Goal: Transaction & Acquisition: Subscribe to service/newsletter

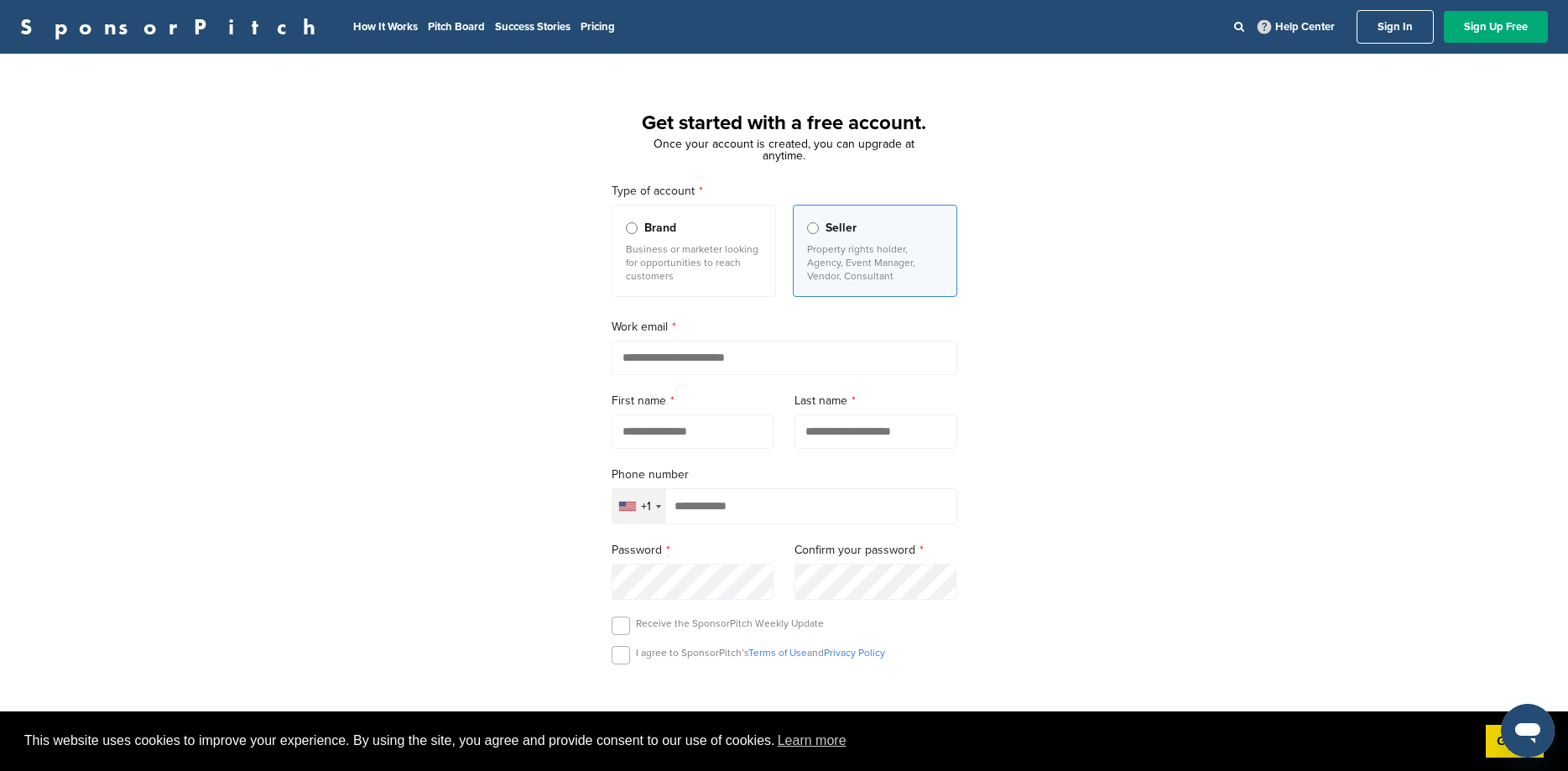
click at [1394, 22] on link "Sign In" at bounding box center [1394, 27] width 77 height 34
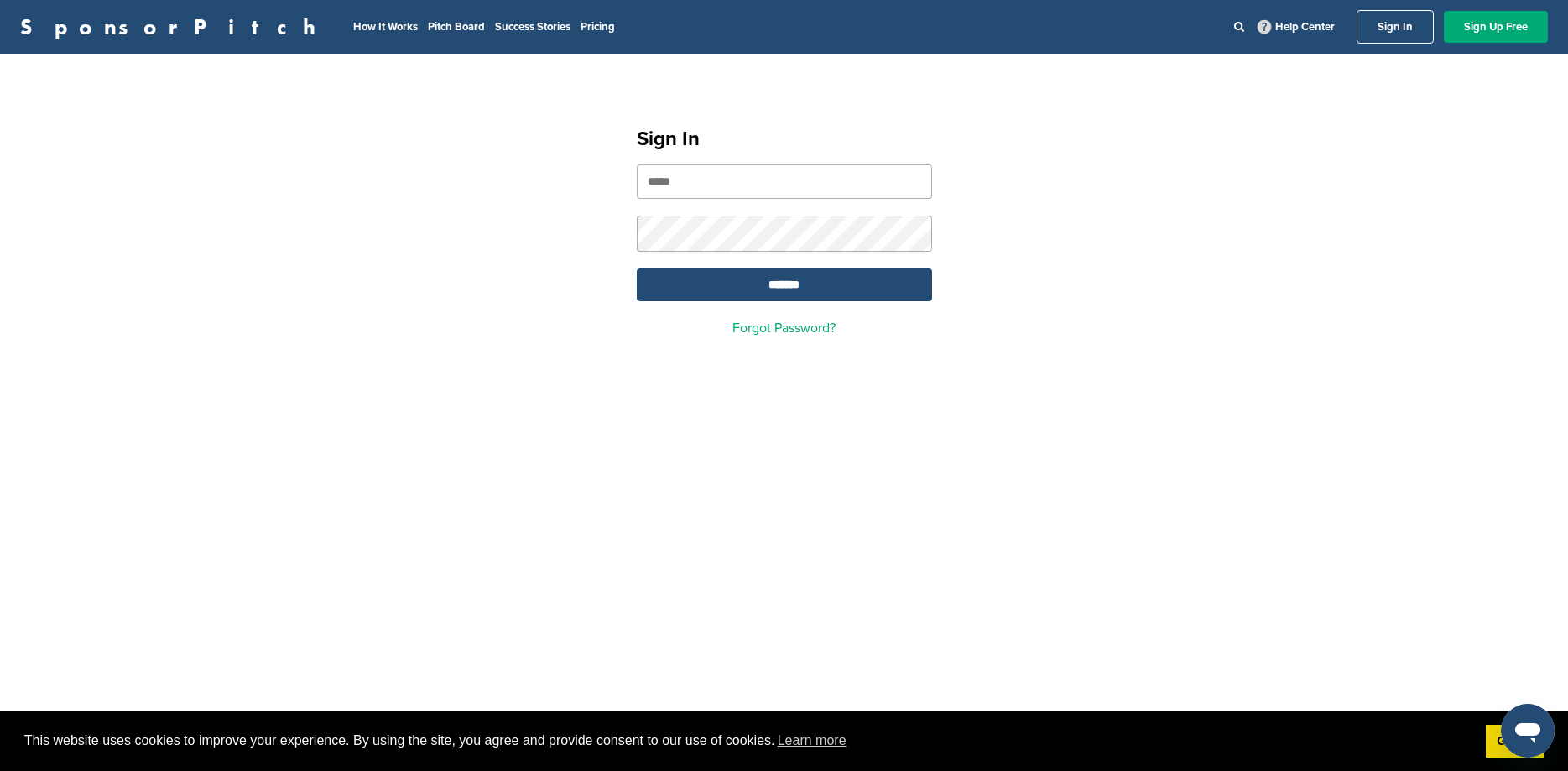
click at [761, 192] on input "email" at bounding box center [784, 181] width 295 height 35
type input "**********"
click at [756, 284] on input "*******" at bounding box center [784, 285] width 295 height 33
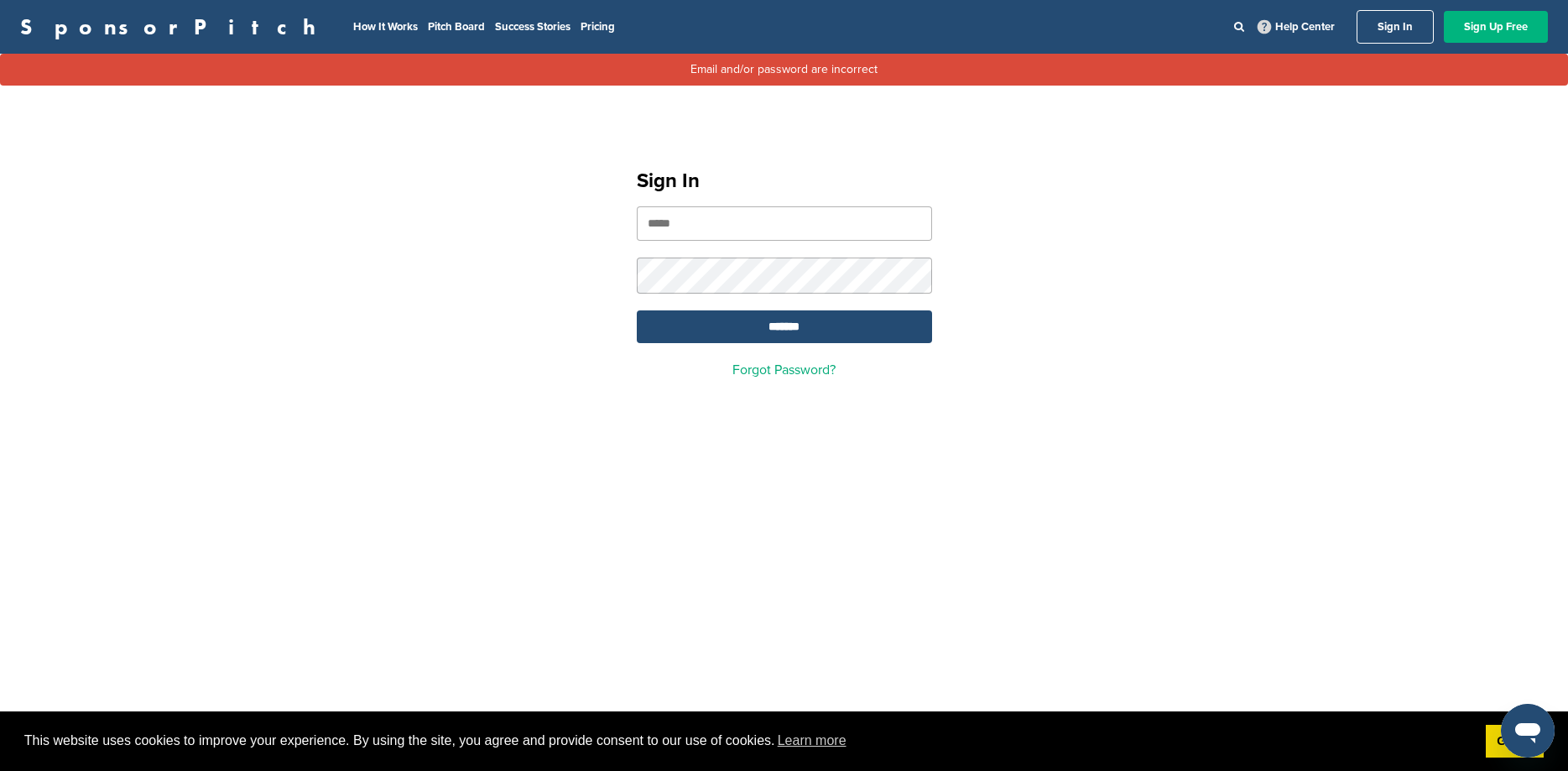
click at [1478, 31] on link "Sign Up Free" at bounding box center [1496, 27] width 104 height 32
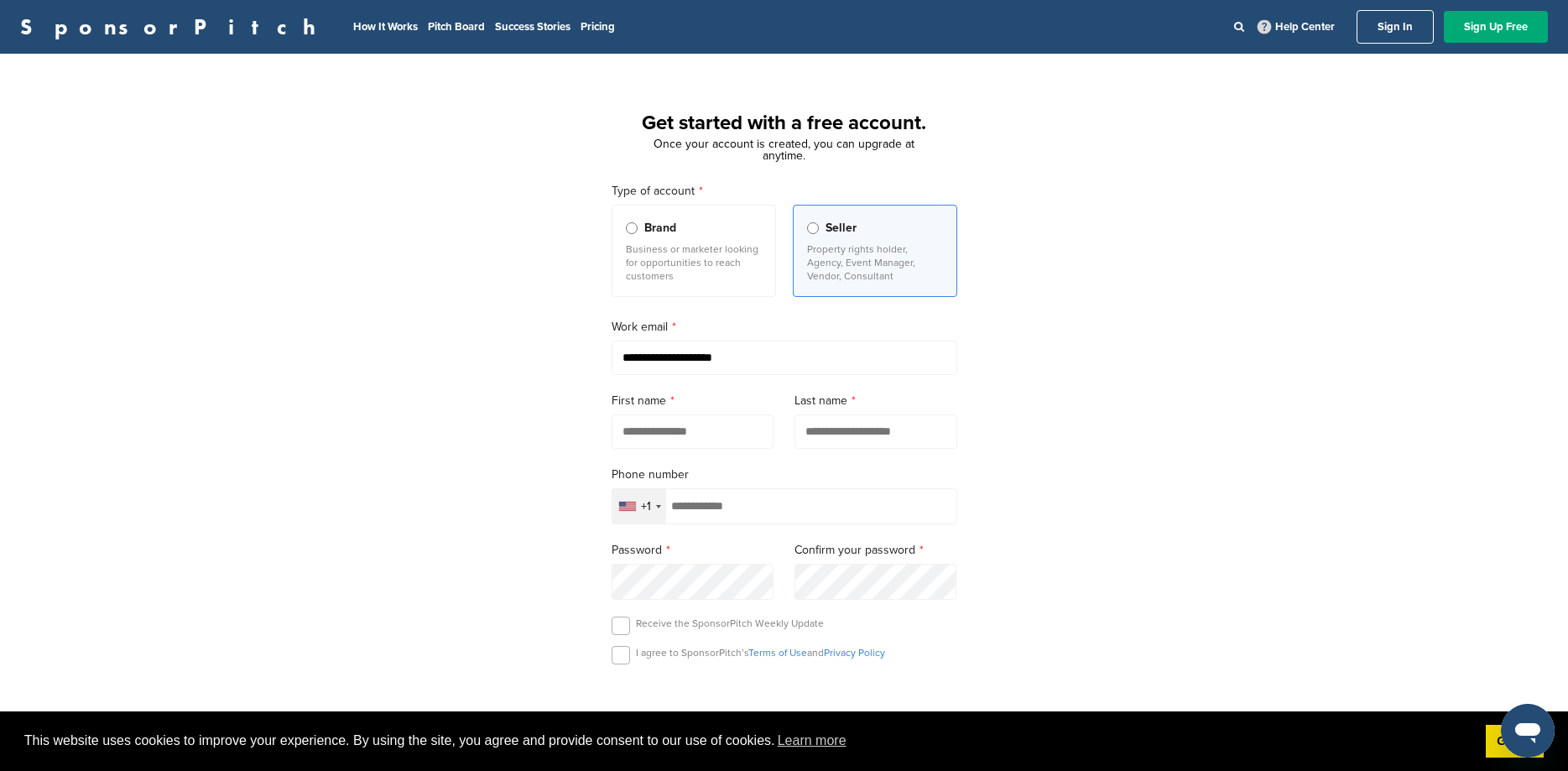
click at [674, 439] on input "text" at bounding box center [692, 432] width 162 height 35
type input "****"
type input "********"
click at [1066, 490] on div "**********" at bounding box center [784, 464] width 1568 height 780
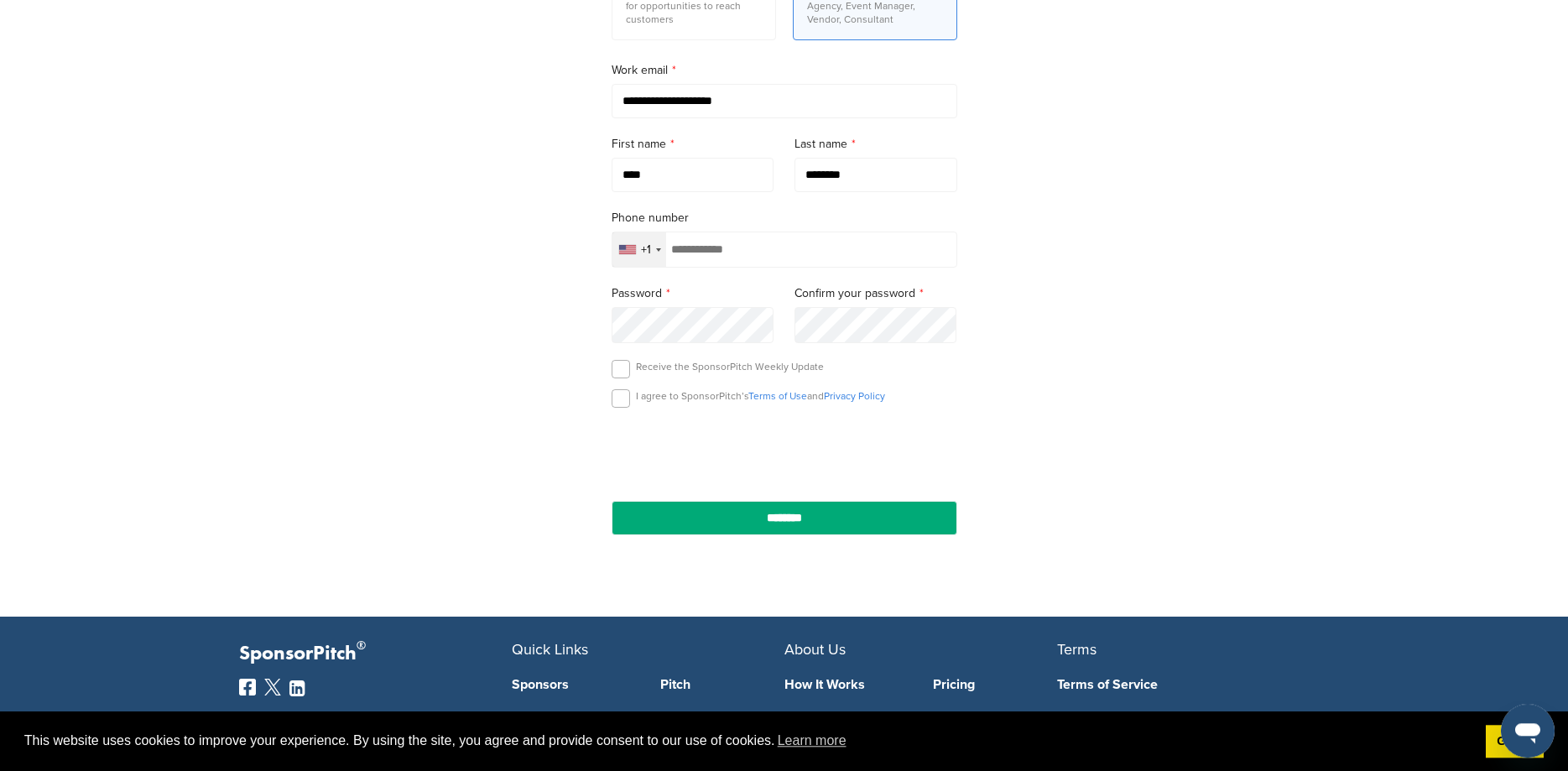
scroll to position [268, 0]
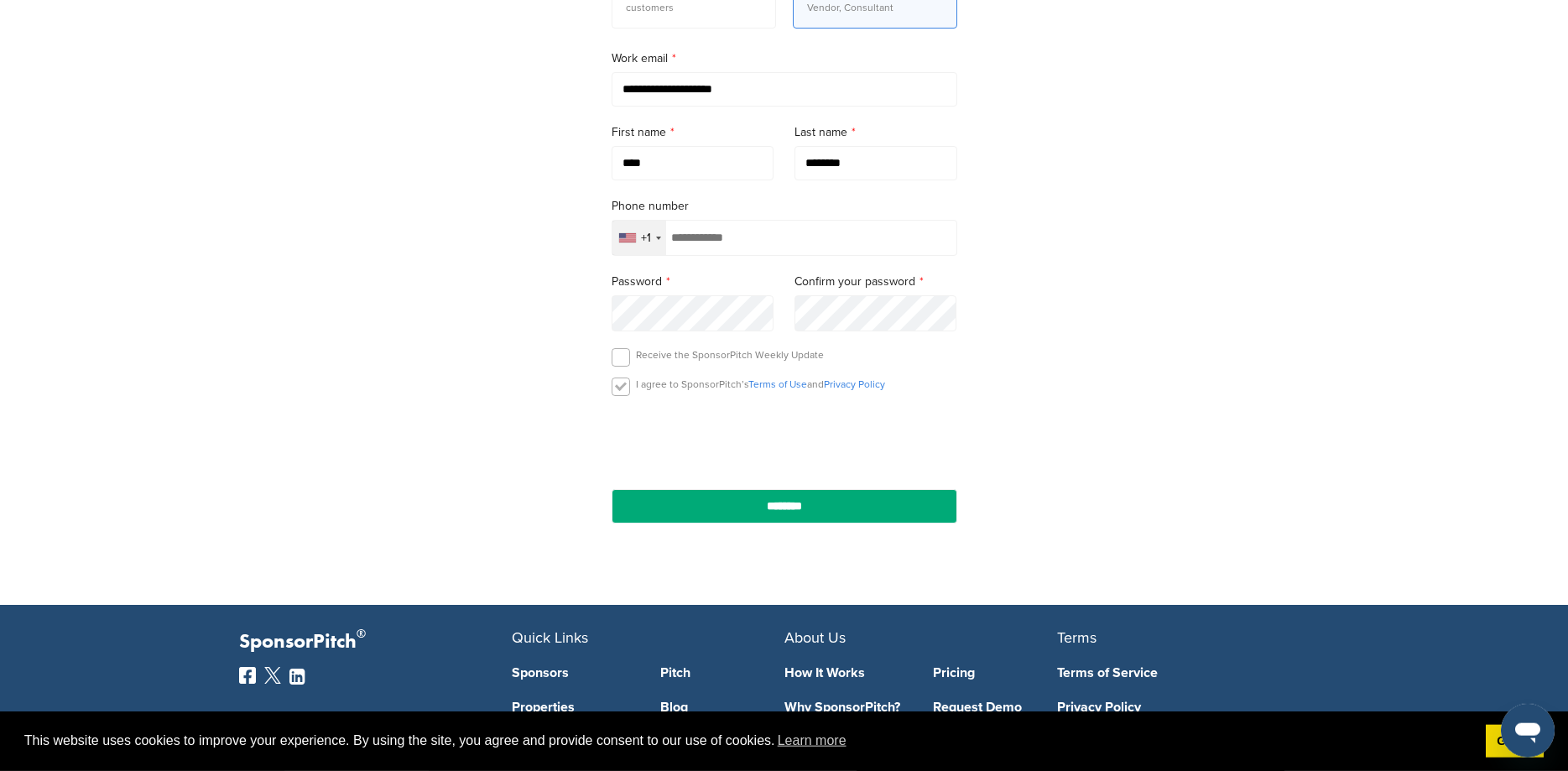
click at [620, 390] on label at bounding box center [620, 386] width 18 height 18
click at [763, 511] on input "********" at bounding box center [784, 506] width 346 height 35
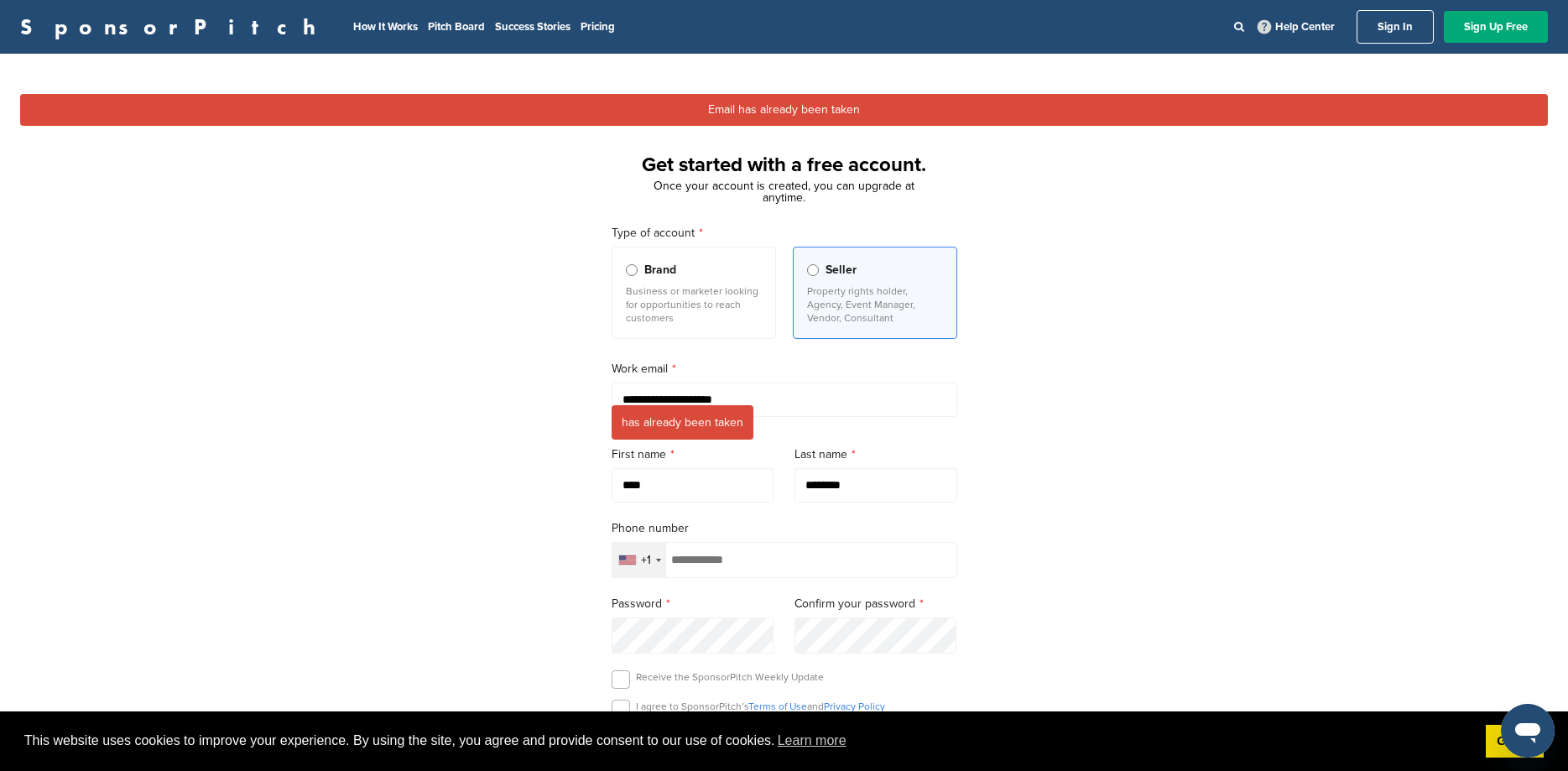
click at [1393, 23] on link "Sign In" at bounding box center [1394, 27] width 77 height 34
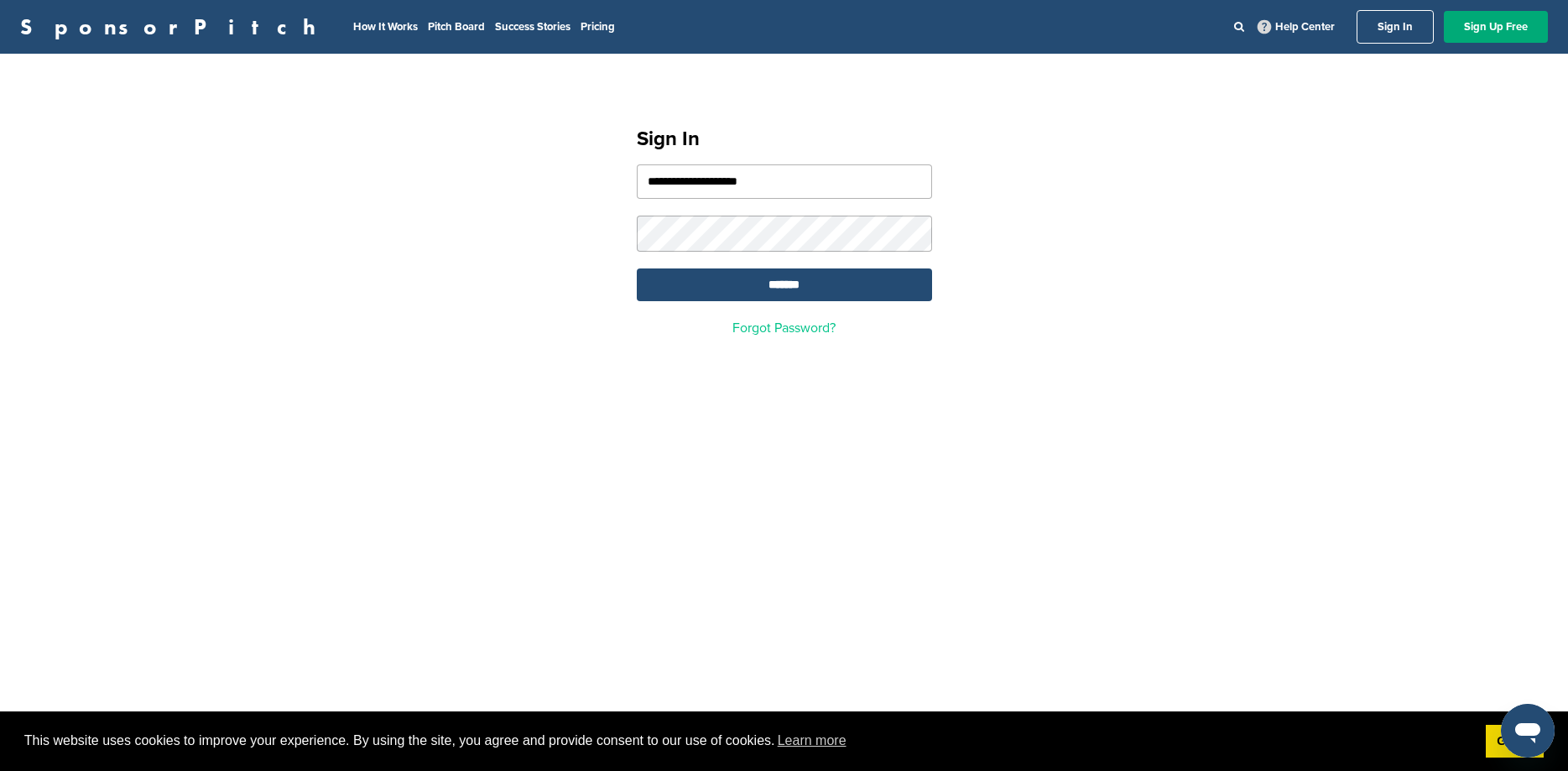
click at [788, 329] on link "Forgot Password?" at bounding box center [784, 327] width 103 height 16
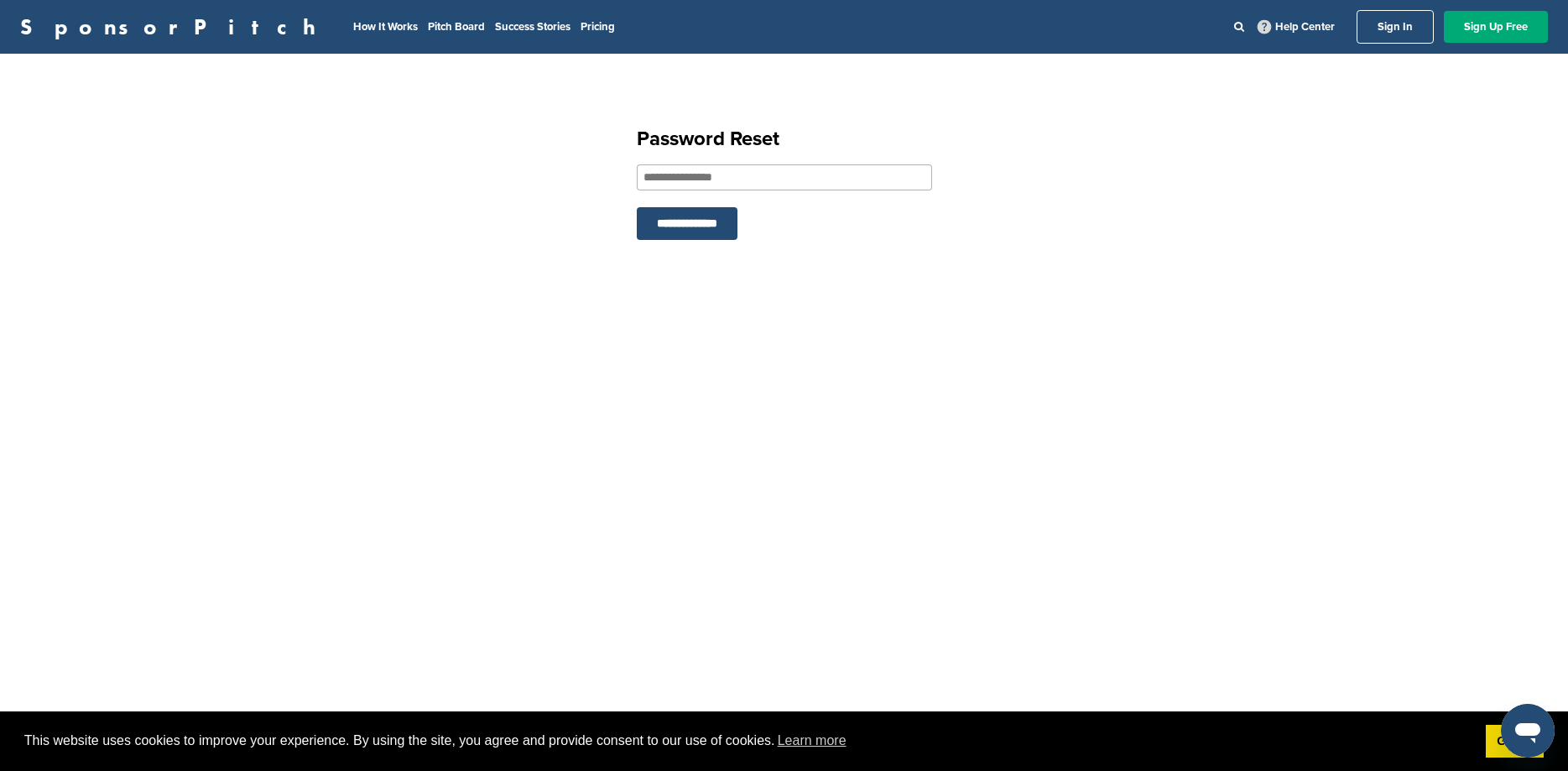
click at [719, 175] on input "email" at bounding box center [784, 177] width 295 height 26
type input "**********"
click at [669, 215] on input "**********" at bounding box center [687, 224] width 101 height 33
click at [671, 273] on input "**********" at bounding box center [687, 270] width 101 height 33
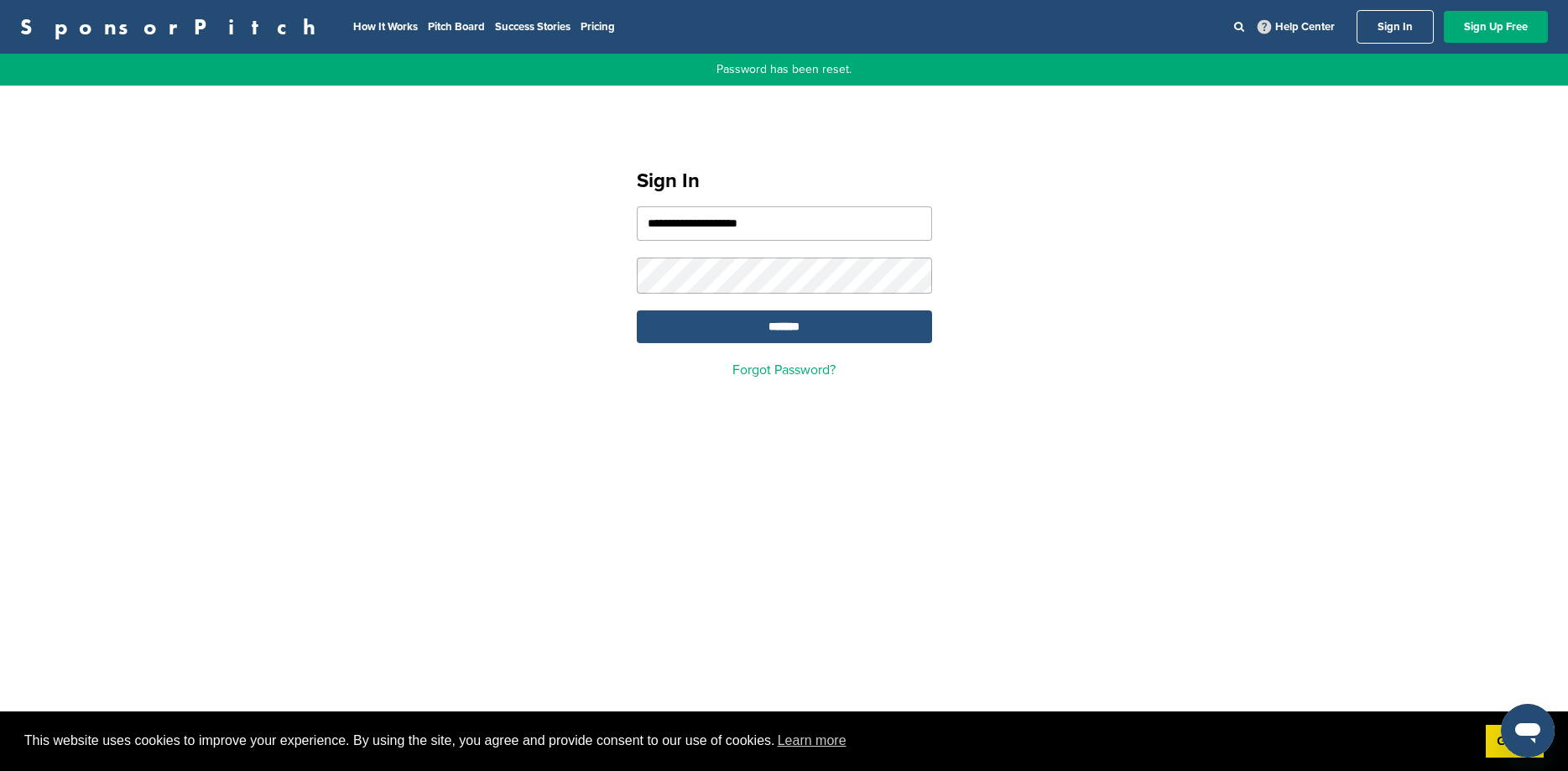
click at [772, 331] on input "*******" at bounding box center [784, 327] width 295 height 33
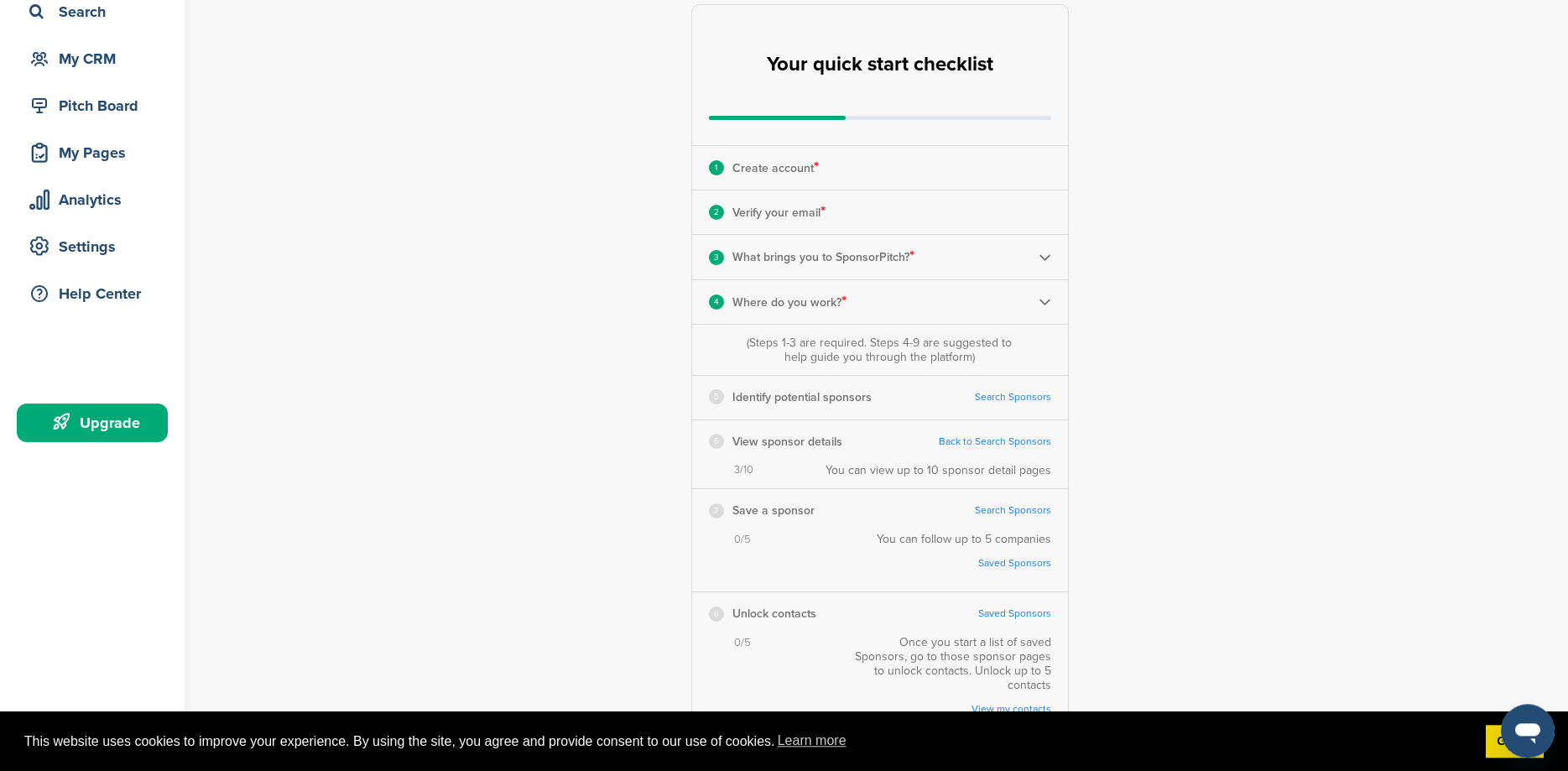
scroll to position [129, 0]
click at [1041, 260] on img at bounding box center [1044, 256] width 12 height 12
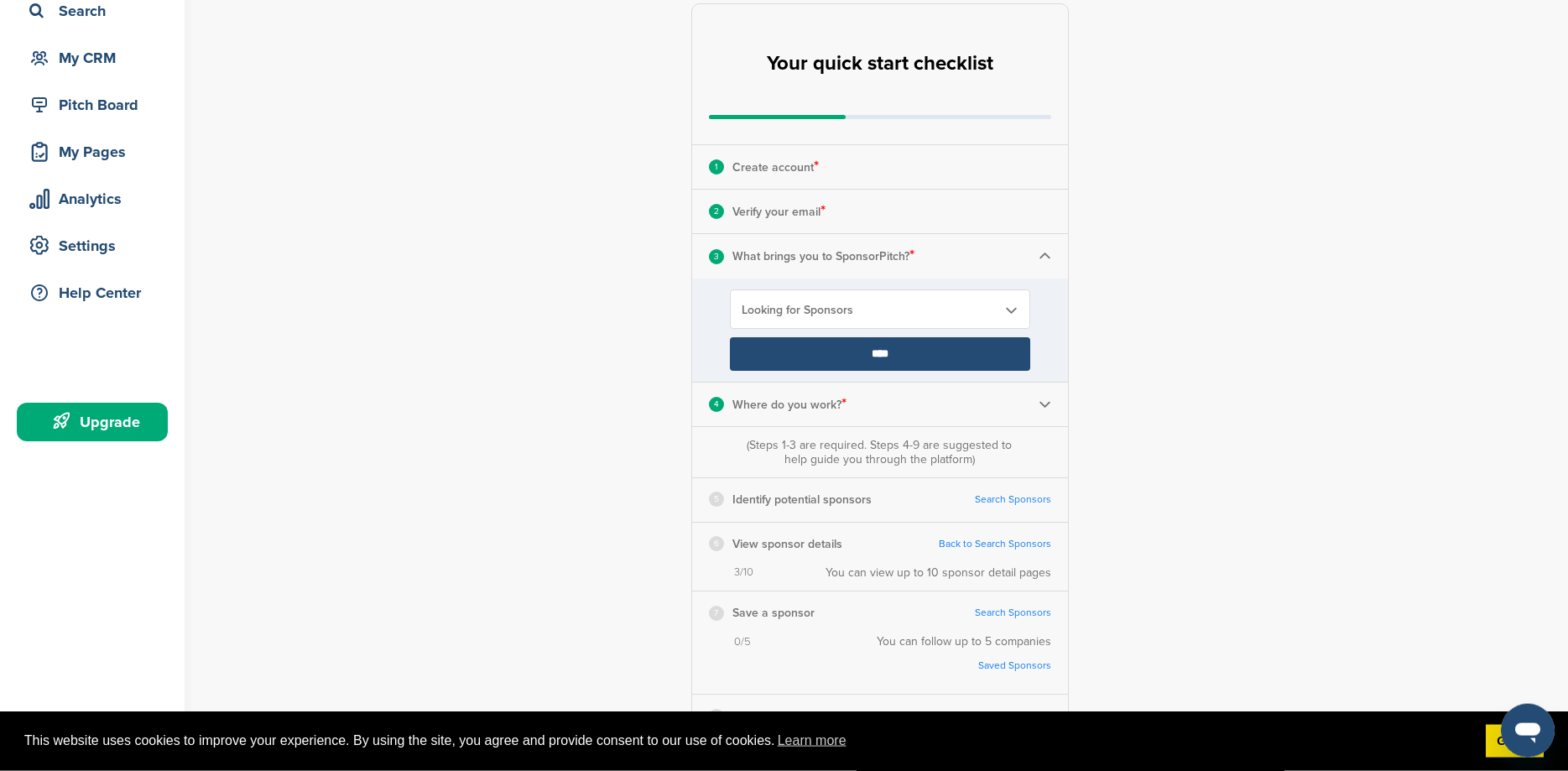
click at [869, 357] on input "****" at bounding box center [880, 353] width 300 height 34
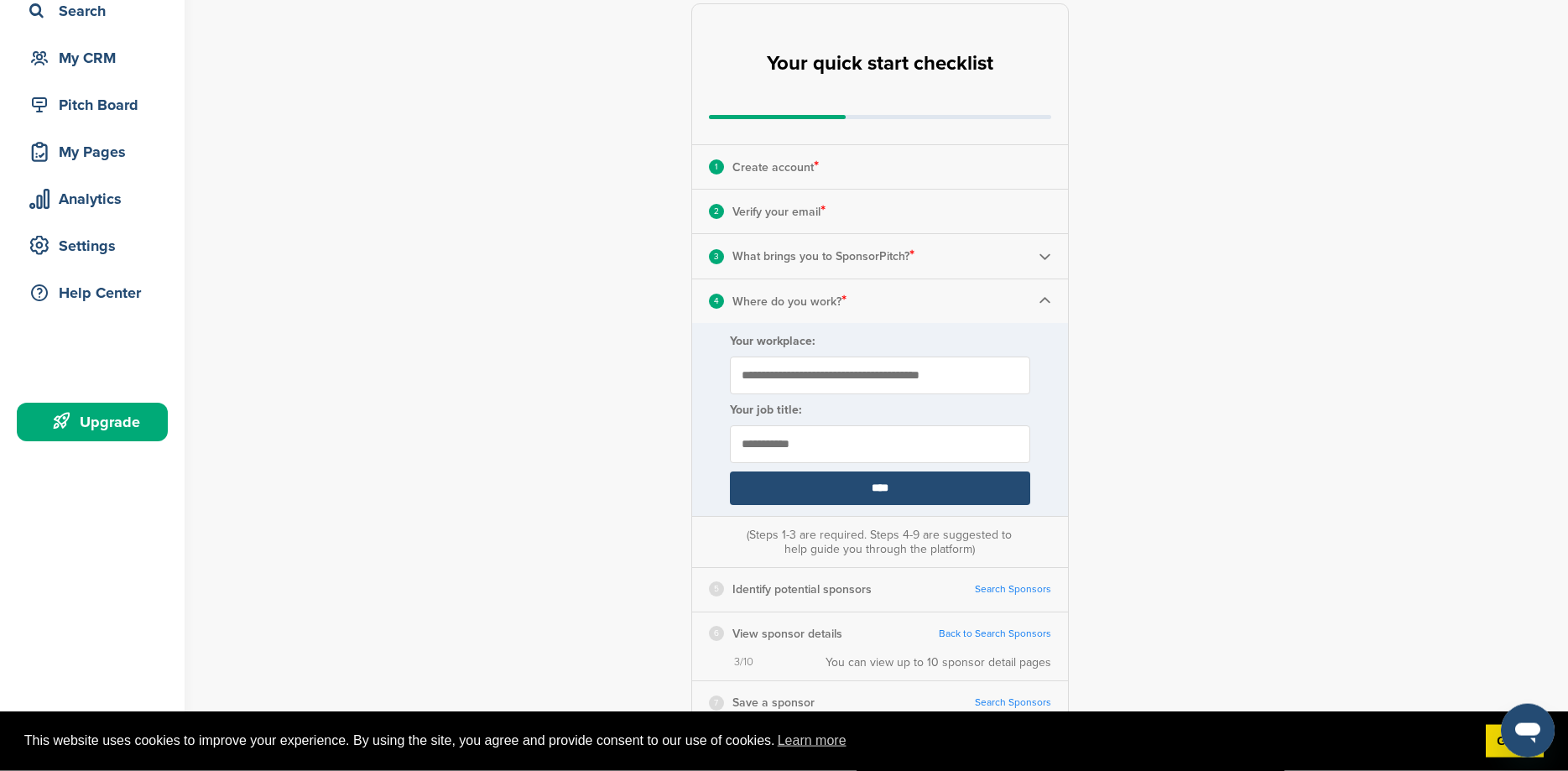
click at [1045, 406] on form "**********" at bounding box center [880, 419] width 376 height 193
click at [865, 483] on input "****" at bounding box center [880, 488] width 300 height 34
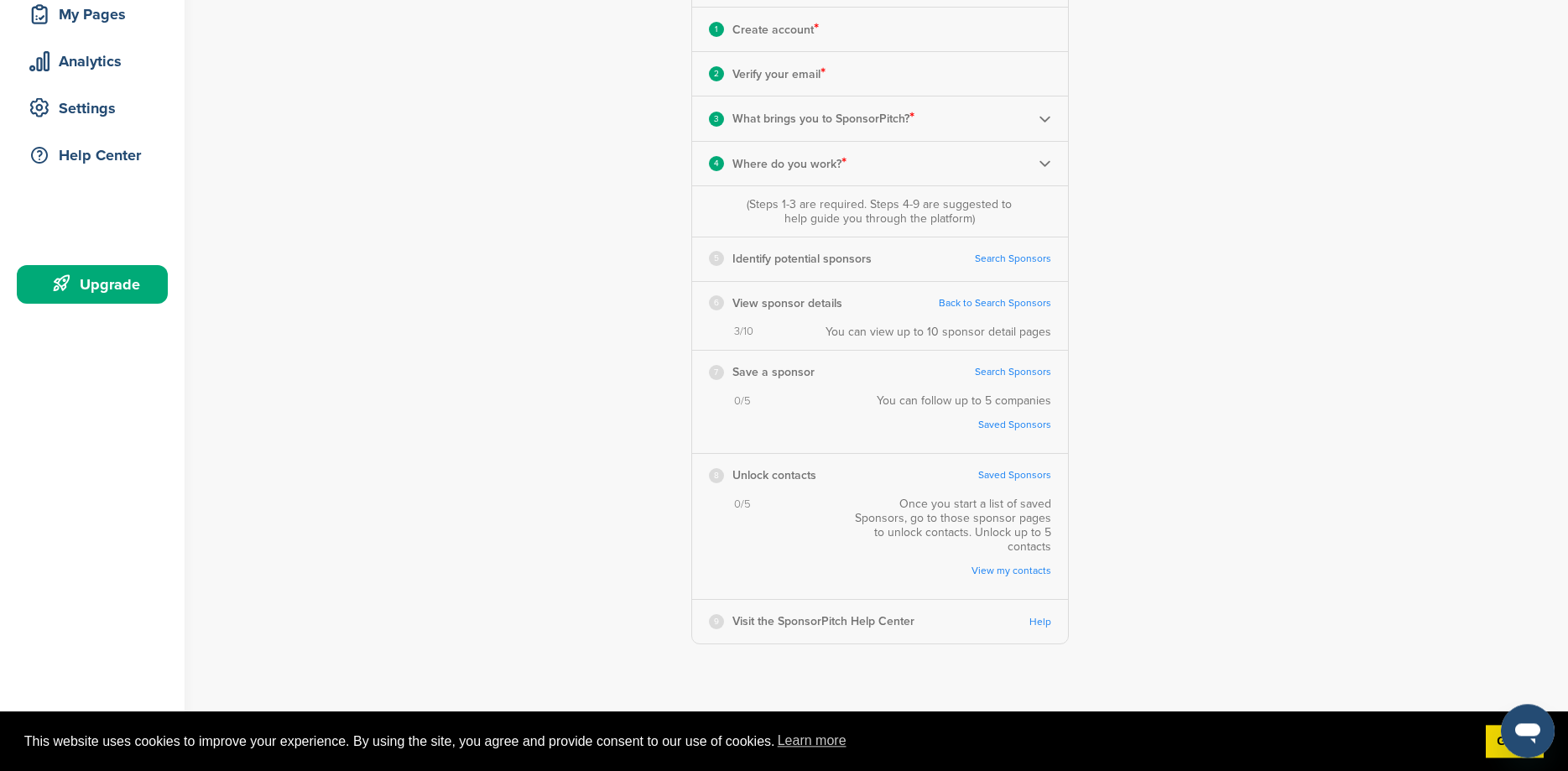
scroll to position [271, 0]
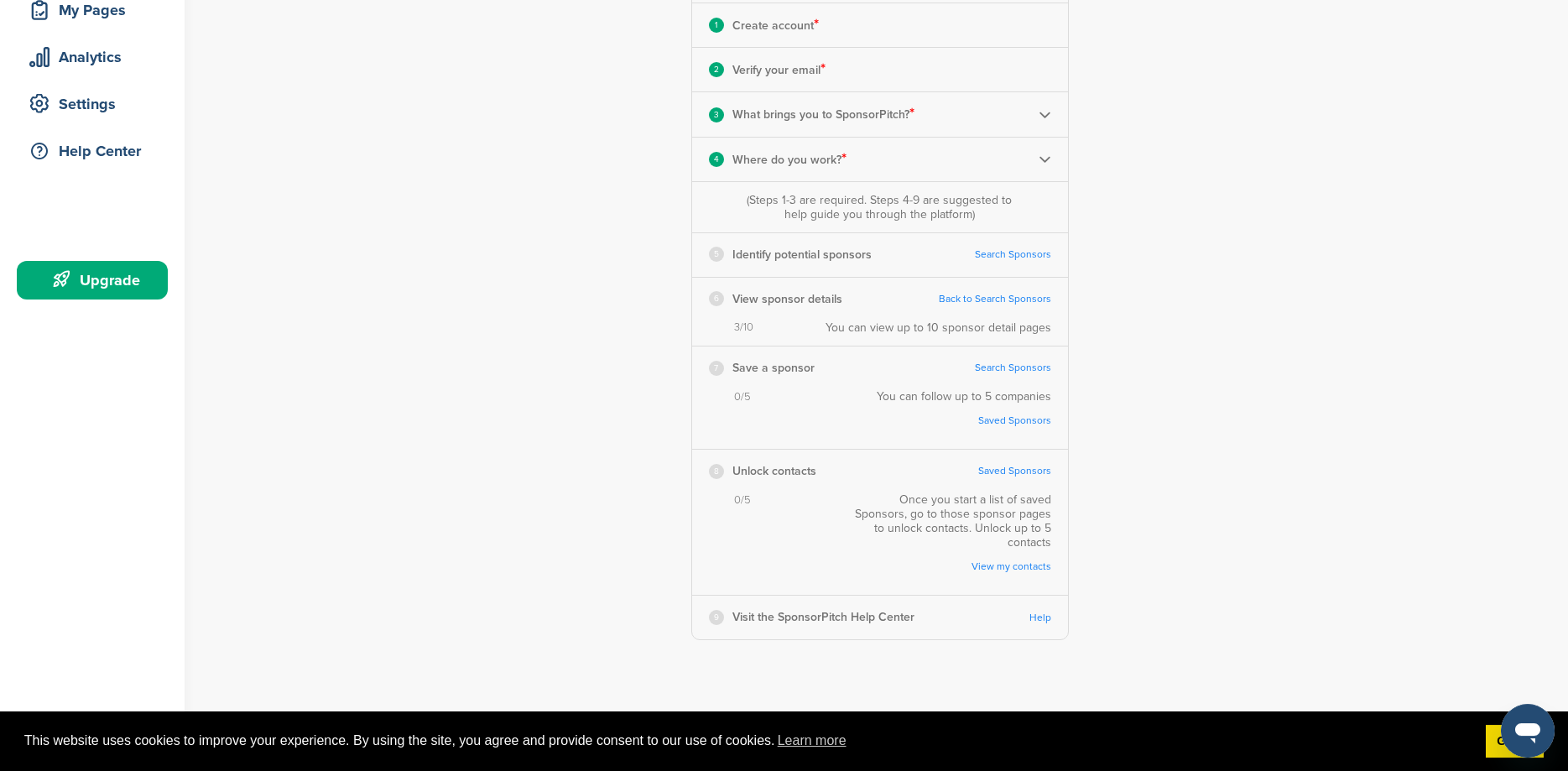
click at [1013, 255] on link "Search Sponsors" at bounding box center [1013, 254] width 76 height 12
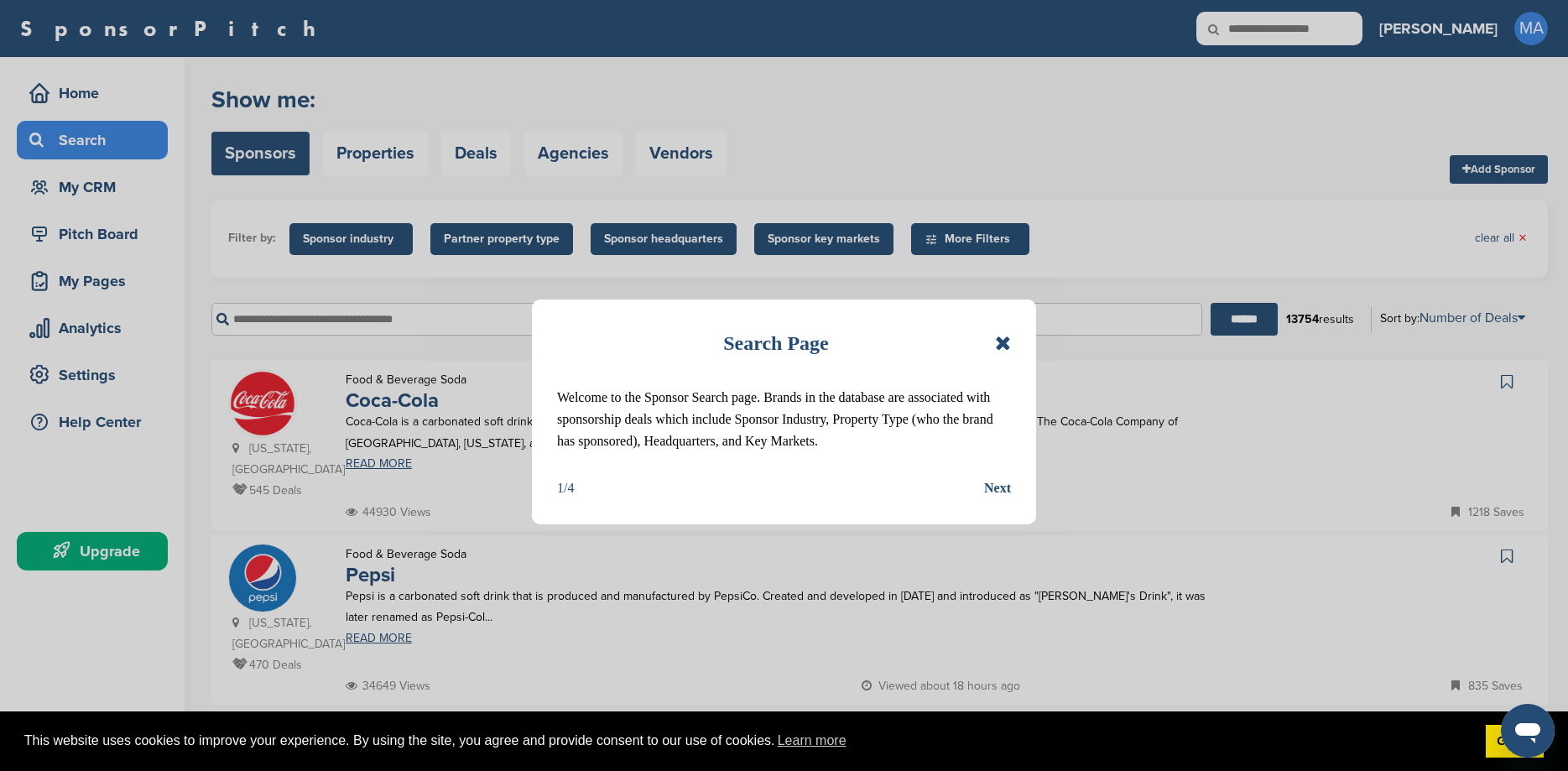
click at [1005, 341] on icon at bounding box center [1003, 343] width 16 height 20
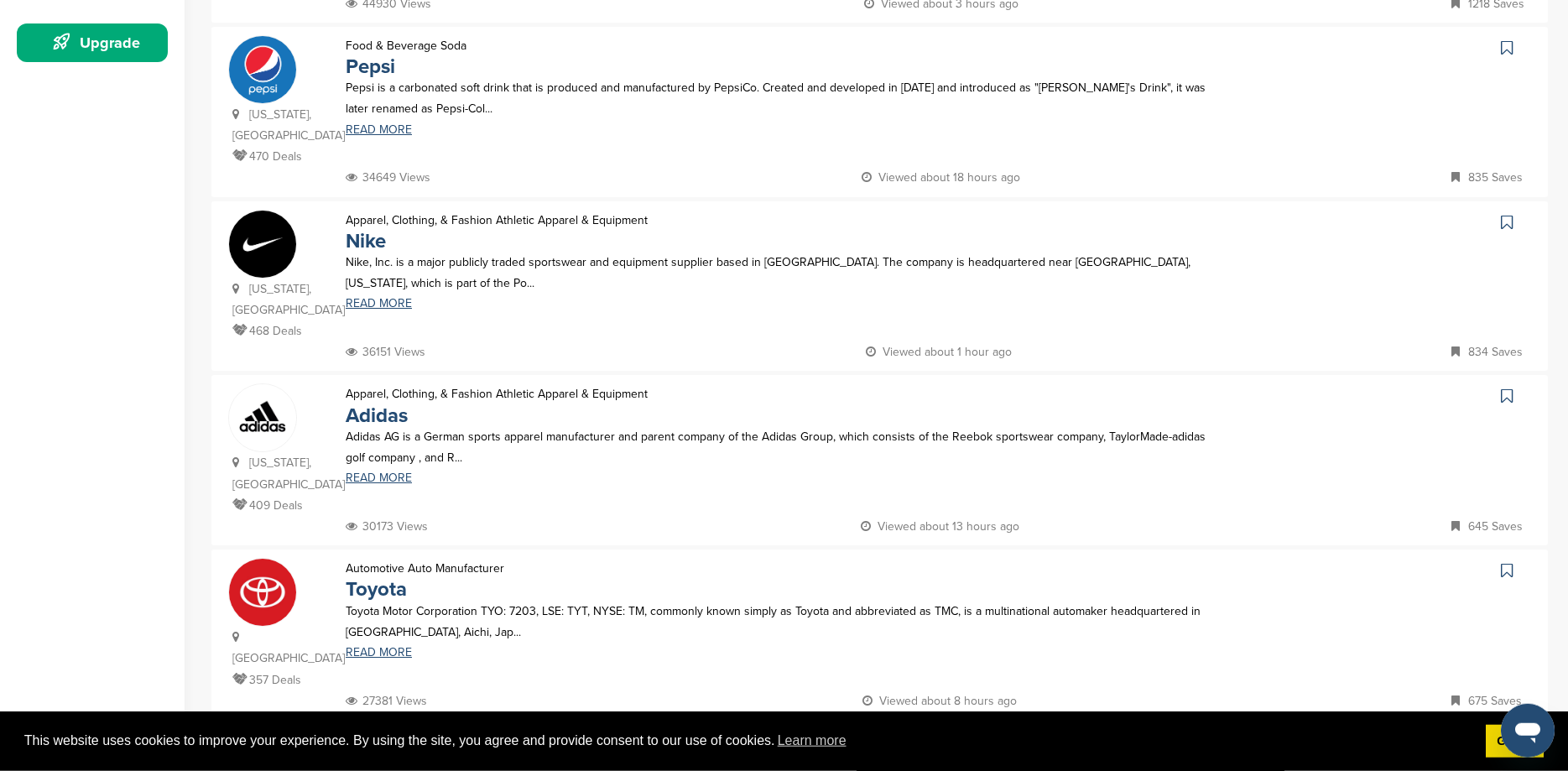
scroll to position [506, 0]
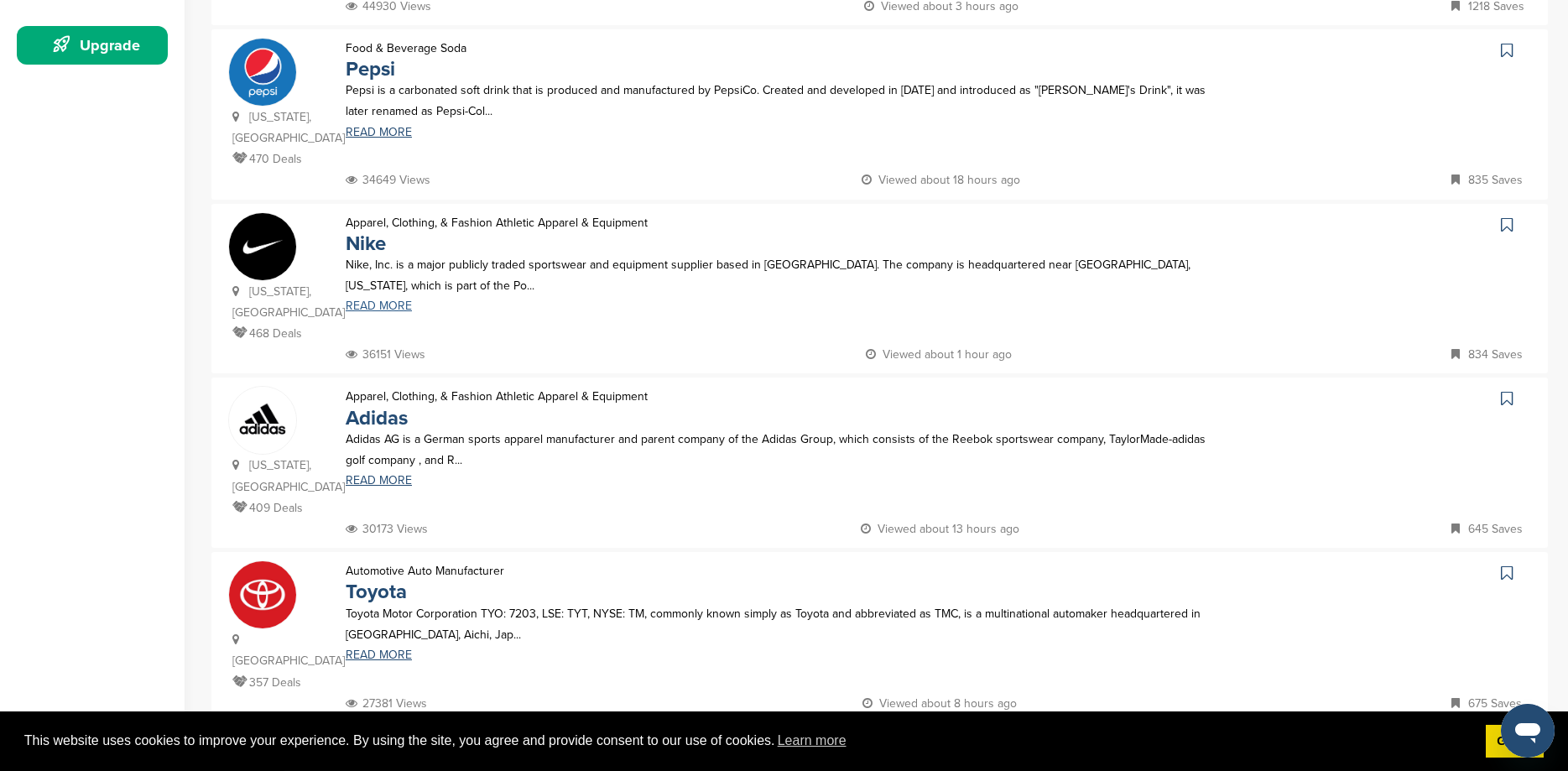
click at [375, 300] on link "READ MORE" at bounding box center [780, 306] width 868 height 12
click at [357, 300] on link "READ MORE" at bounding box center [780, 306] width 868 height 12
click at [385, 406] on link "Adidas" at bounding box center [377, 418] width 63 height 24
click at [372, 475] on link "READ MORE" at bounding box center [780, 481] width 868 height 12
click at [381, 649] on link "READ MORE" at bounding box center [780, 656] width 868 height 12
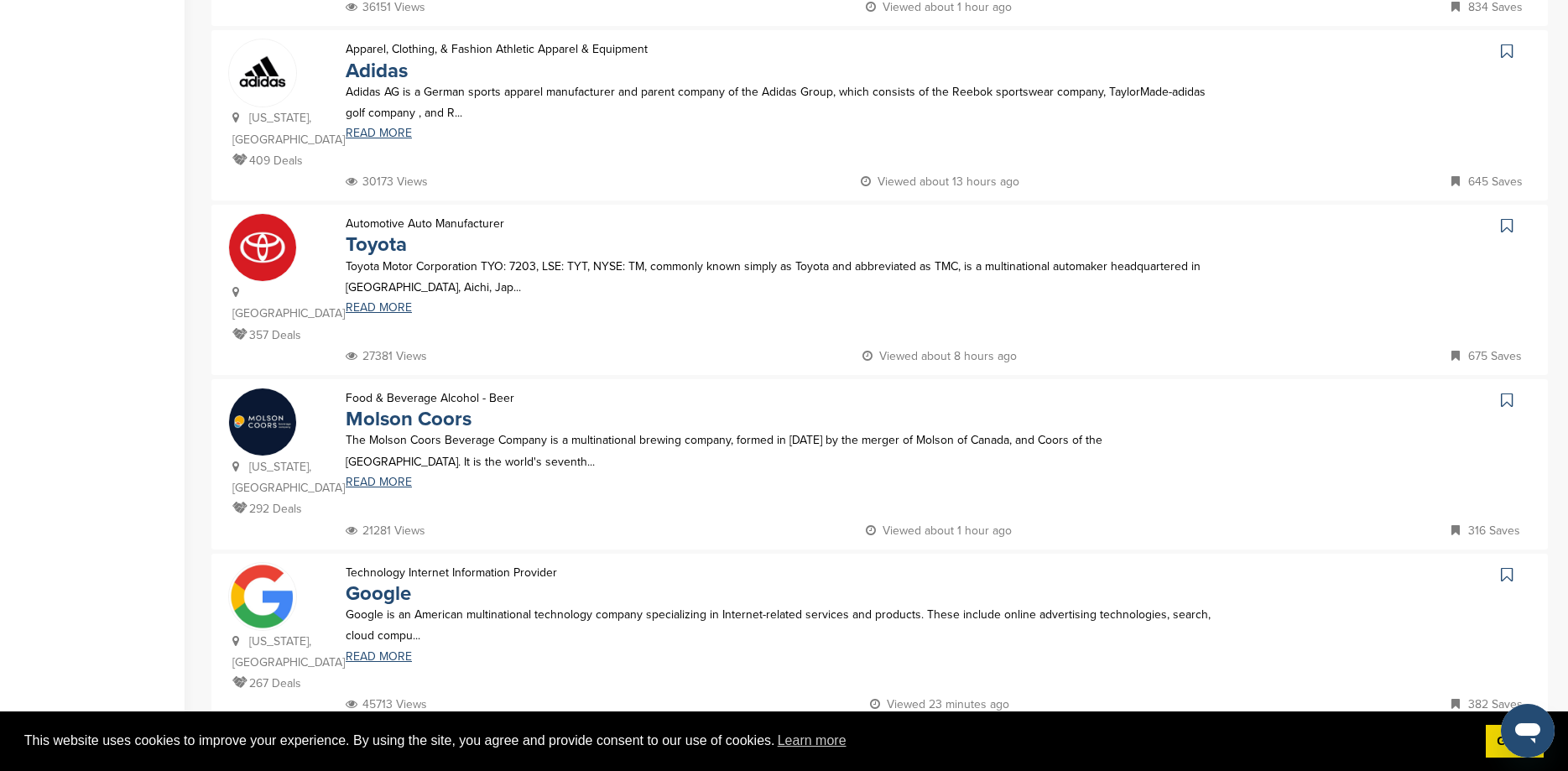
scroll to position [856, 0]
click at [377, 474] on link "READ MORE" at bounding box center [780, 480] width 868 height 12
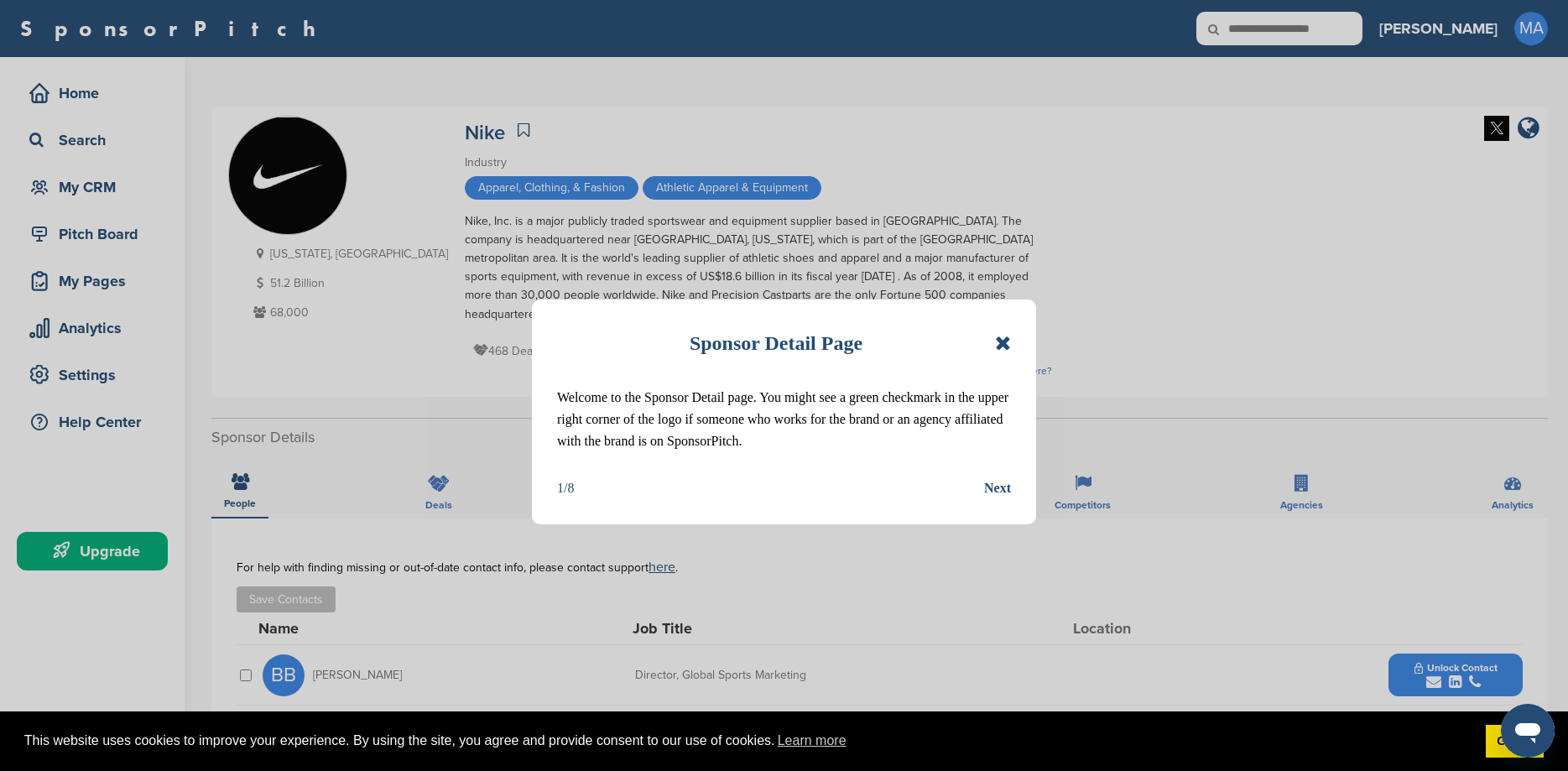
click at [1001, 344] on icon at bounding box center [1003, 343] width 16 height 20
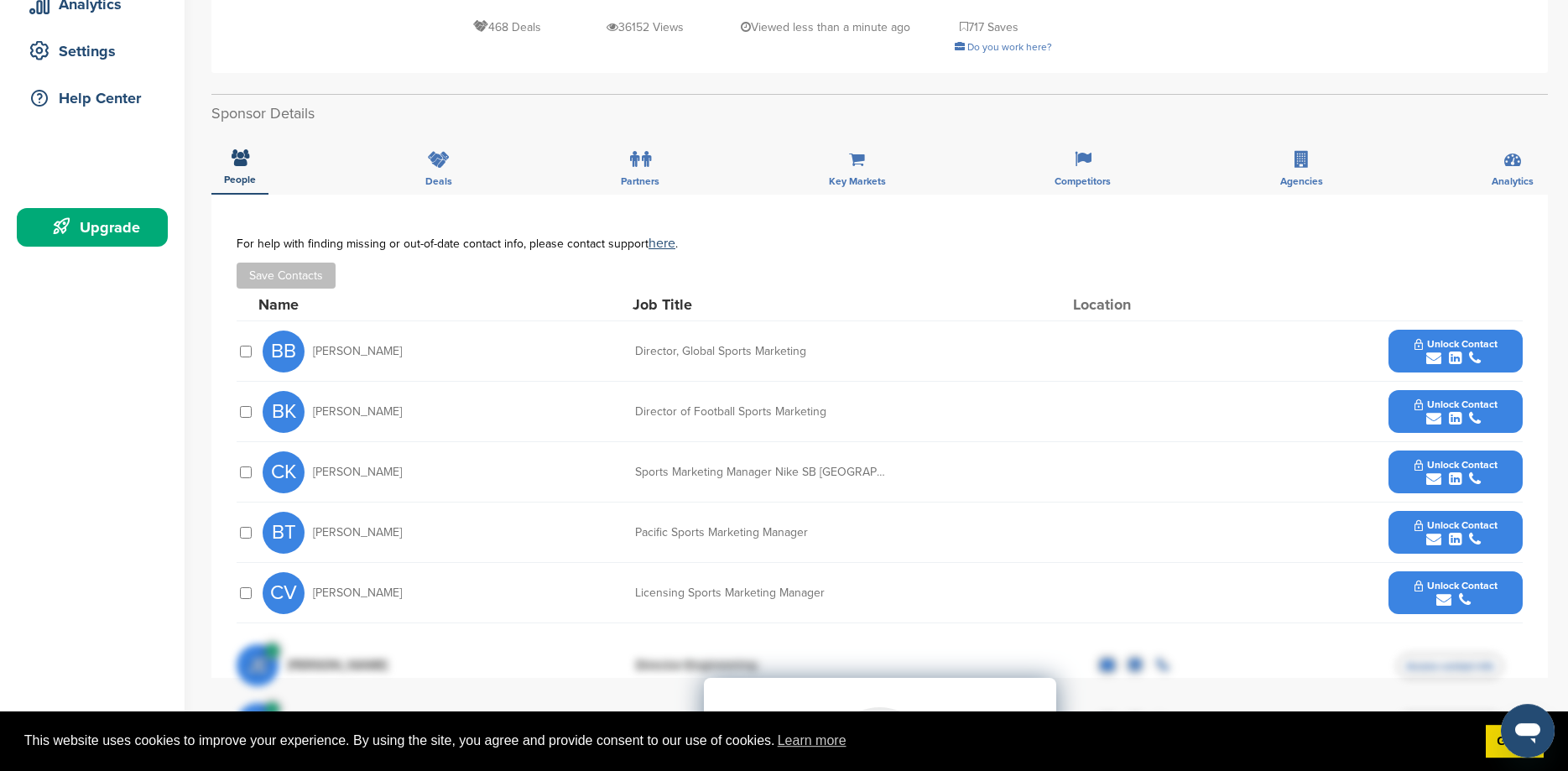
scroll to position [353, 0]
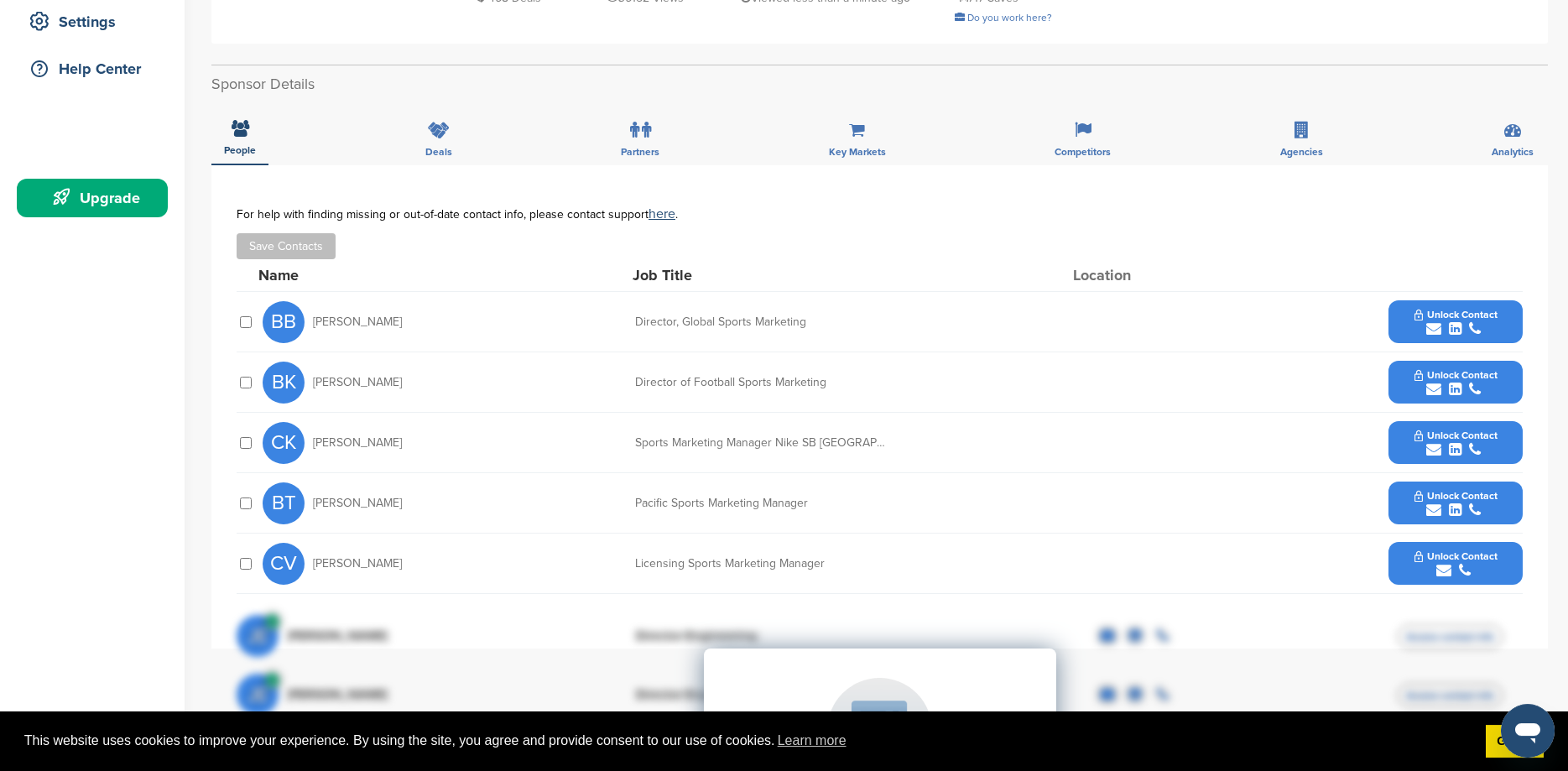
click at [1400, 326] on button "Unlock Contact" at bounding box center [1456, 322] width 123 height 50
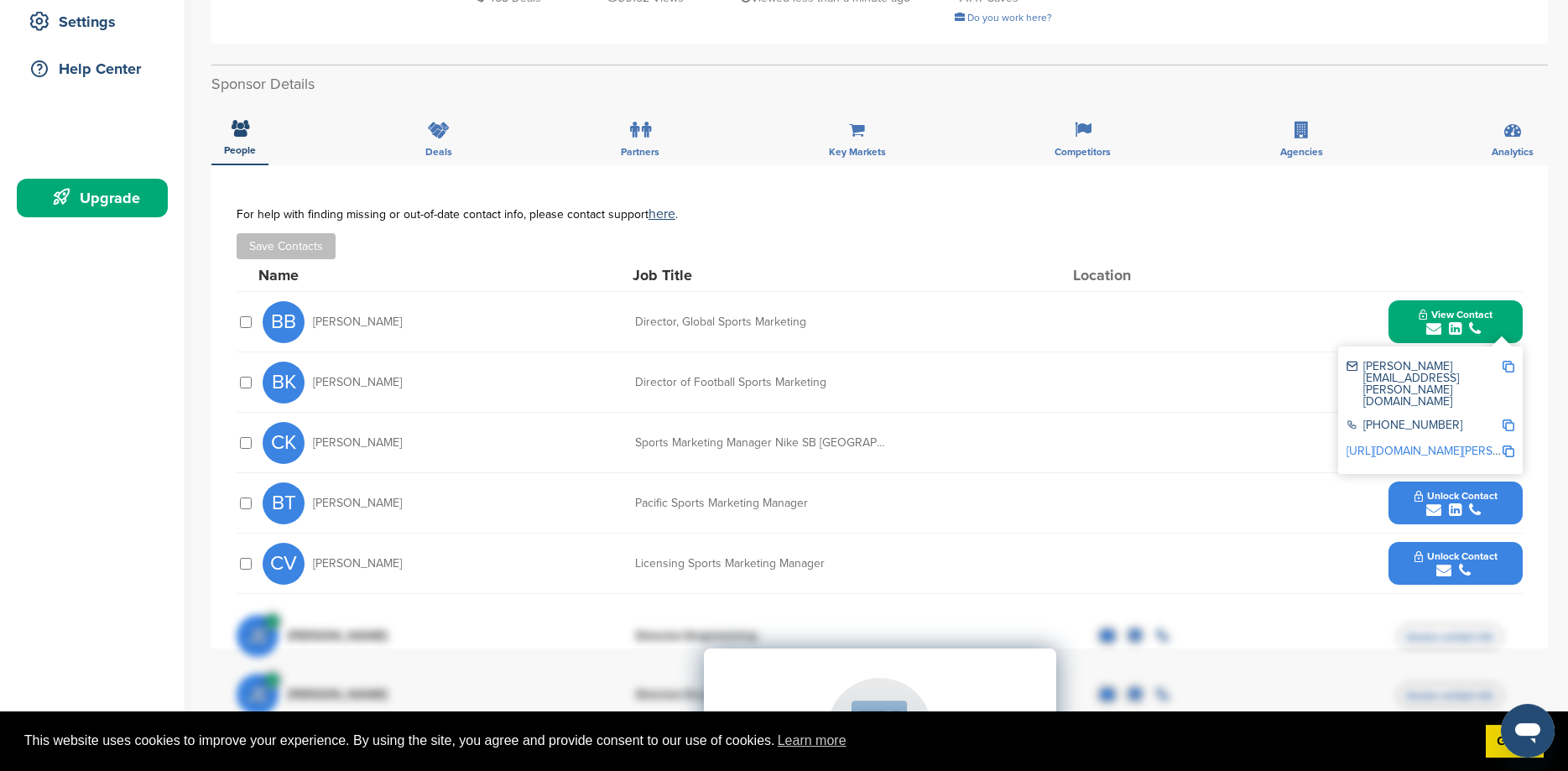
click at [1509, 365] on img at bounding box center [1509, 367] width 12 height 12
click at [1510, 363] on img at bounding box center [1509, 367] width 12 height 12
click at [1484, 262] on div "Name Job Title Location" at bounding box center [891, 275] width 1264 height 32
click at [1485, 327] on div "submit" at bounding box center [1455, 329] width 74 height 16
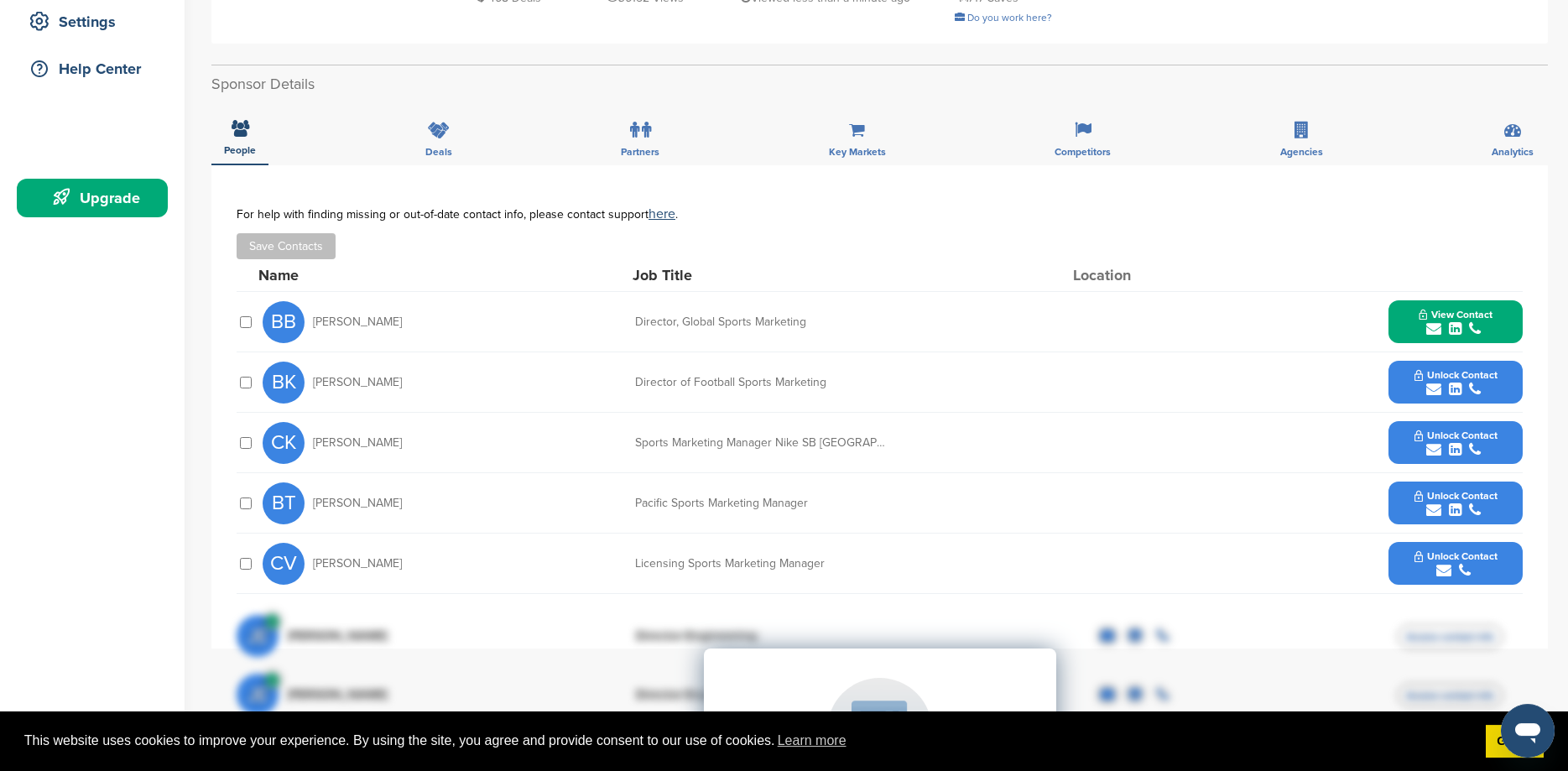
click at [1433, 387] on icon "submit" at bounding box center [1433, 389] width 15 height 15
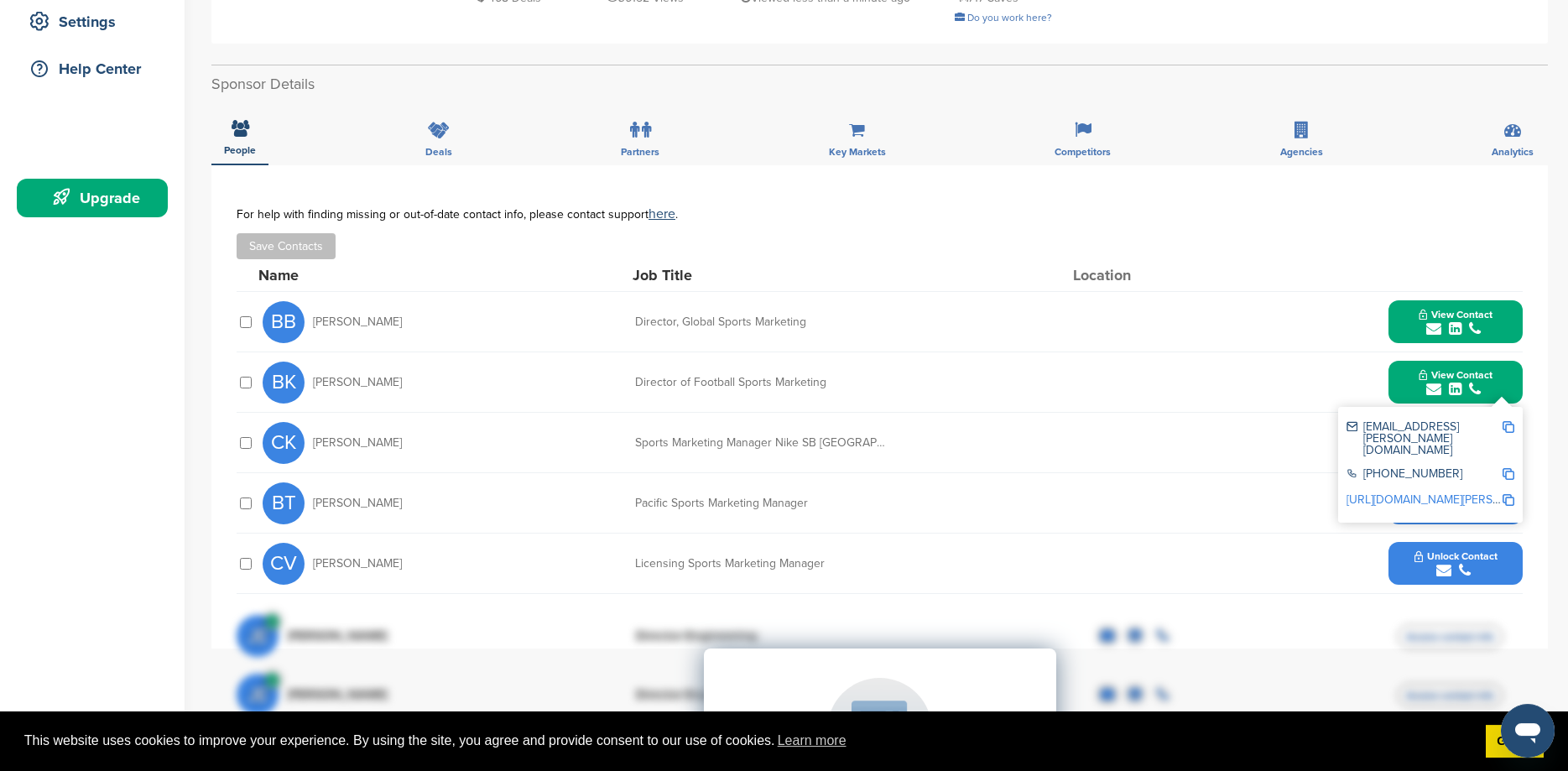
click at [1505, 427] on img at bounding box center [1509, 427] width 12 height 12
click at [1498, 390] on button "View Contact" at bounding box center [1455, 383] width 114 height 50
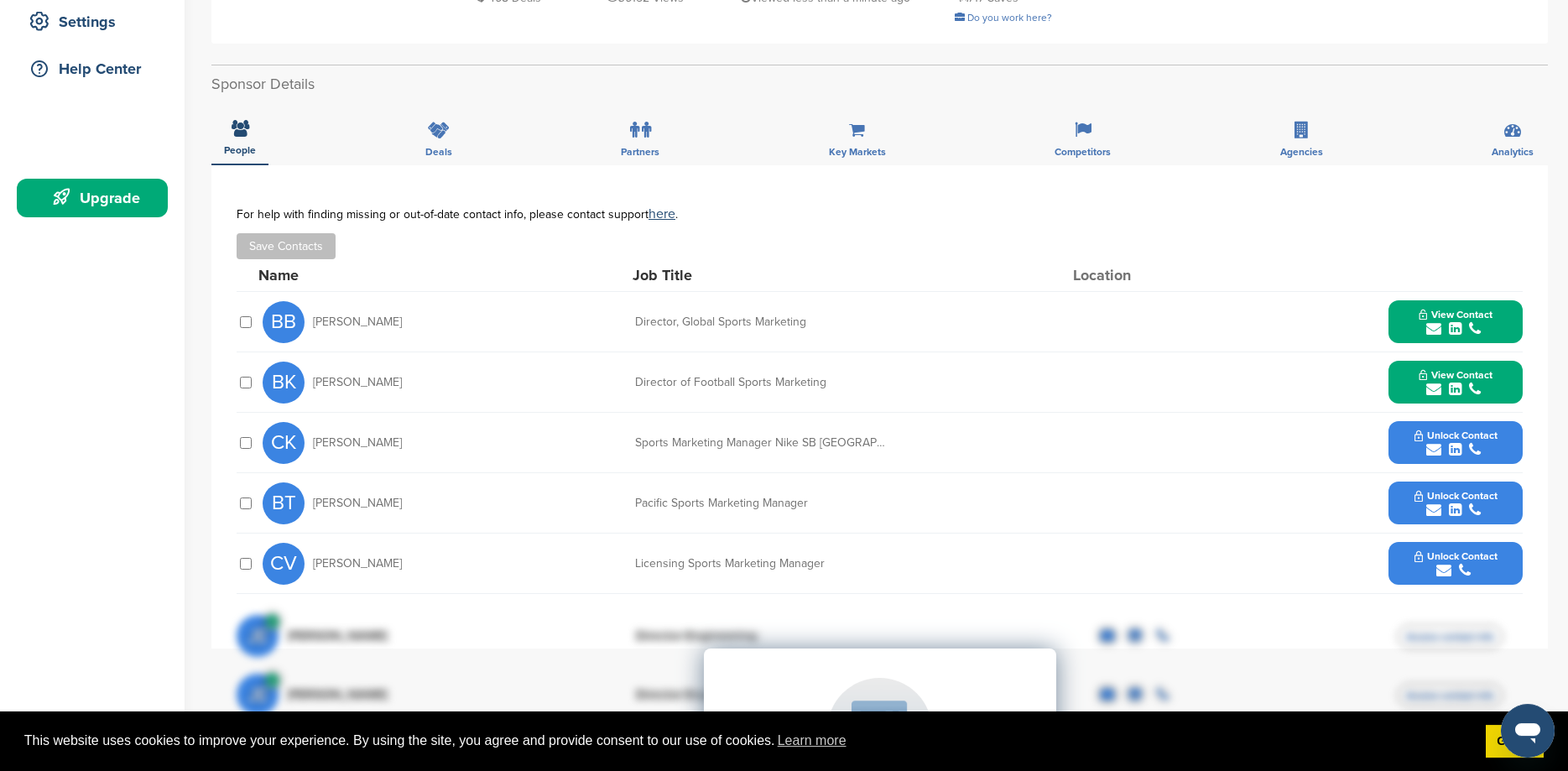
click at [1441, 489] on button "Unlock Contact" at bounding box center [1456, 504] width 123 height 50
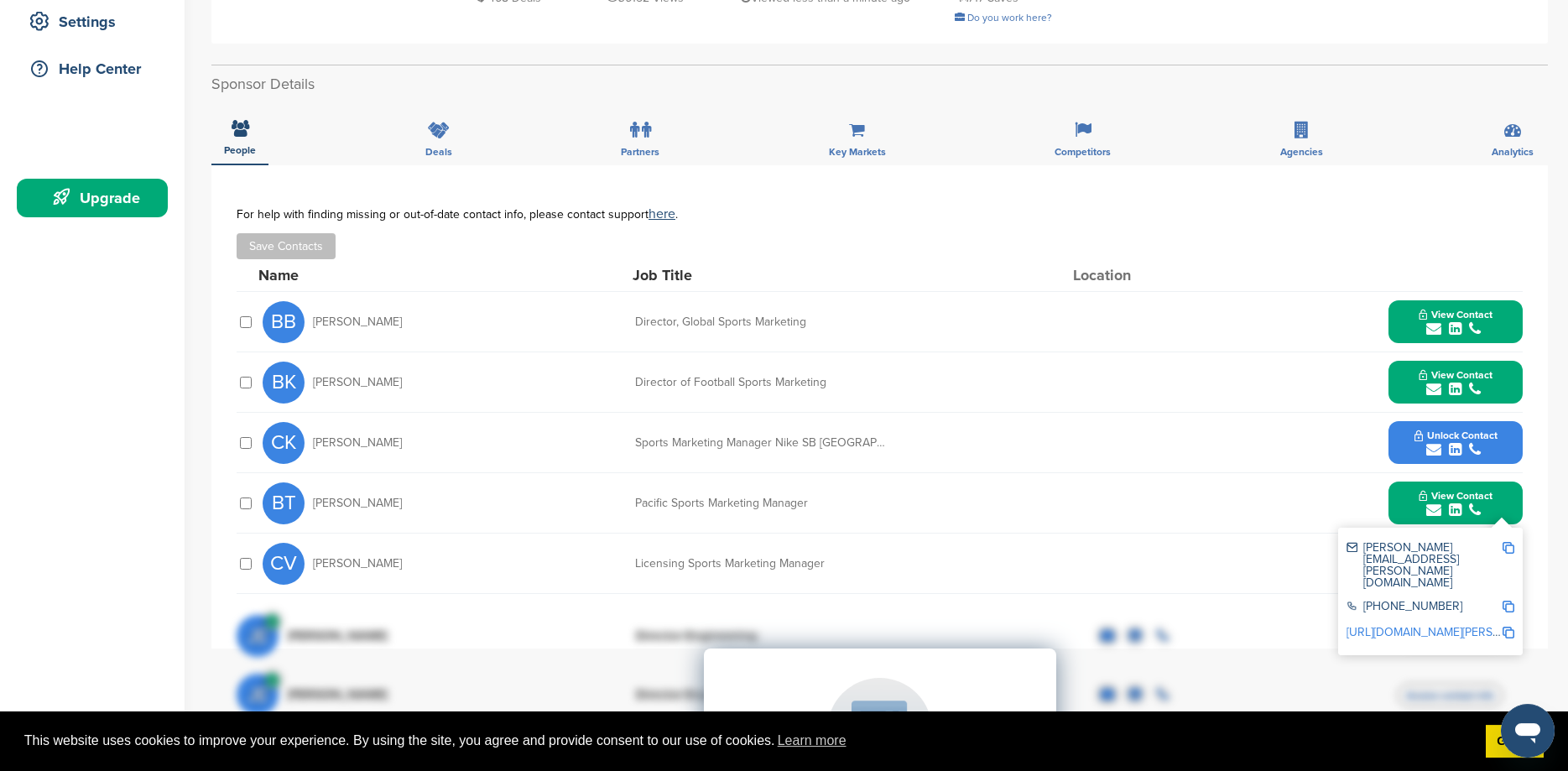
click at [1509, 546] on img at bounding box center [1509, 548] width 12 height 12
click at [1545, 485] on div "**********" at bounding box center [880, 406] width 1336 height 484
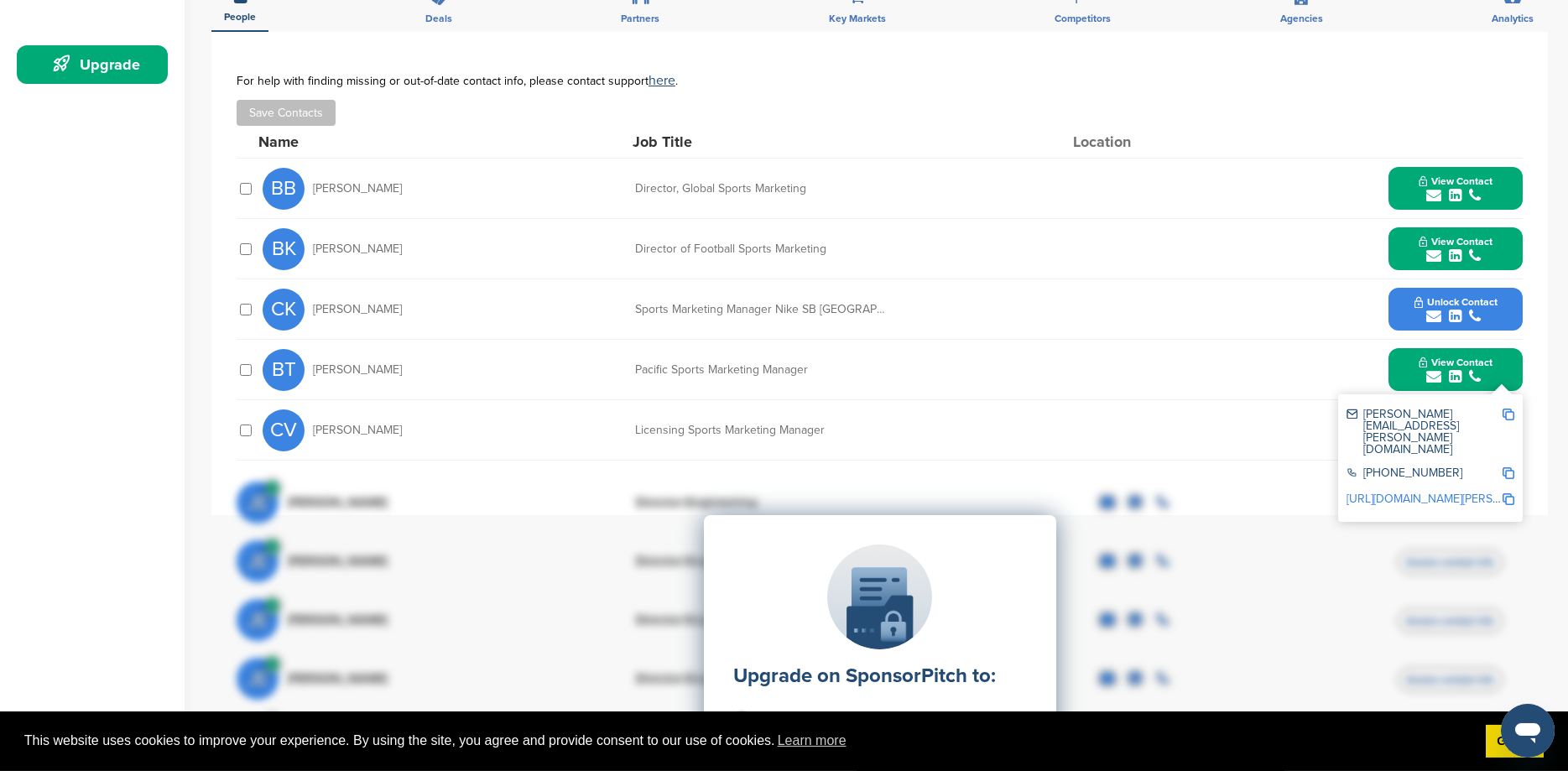
scroll to position [521, 0]
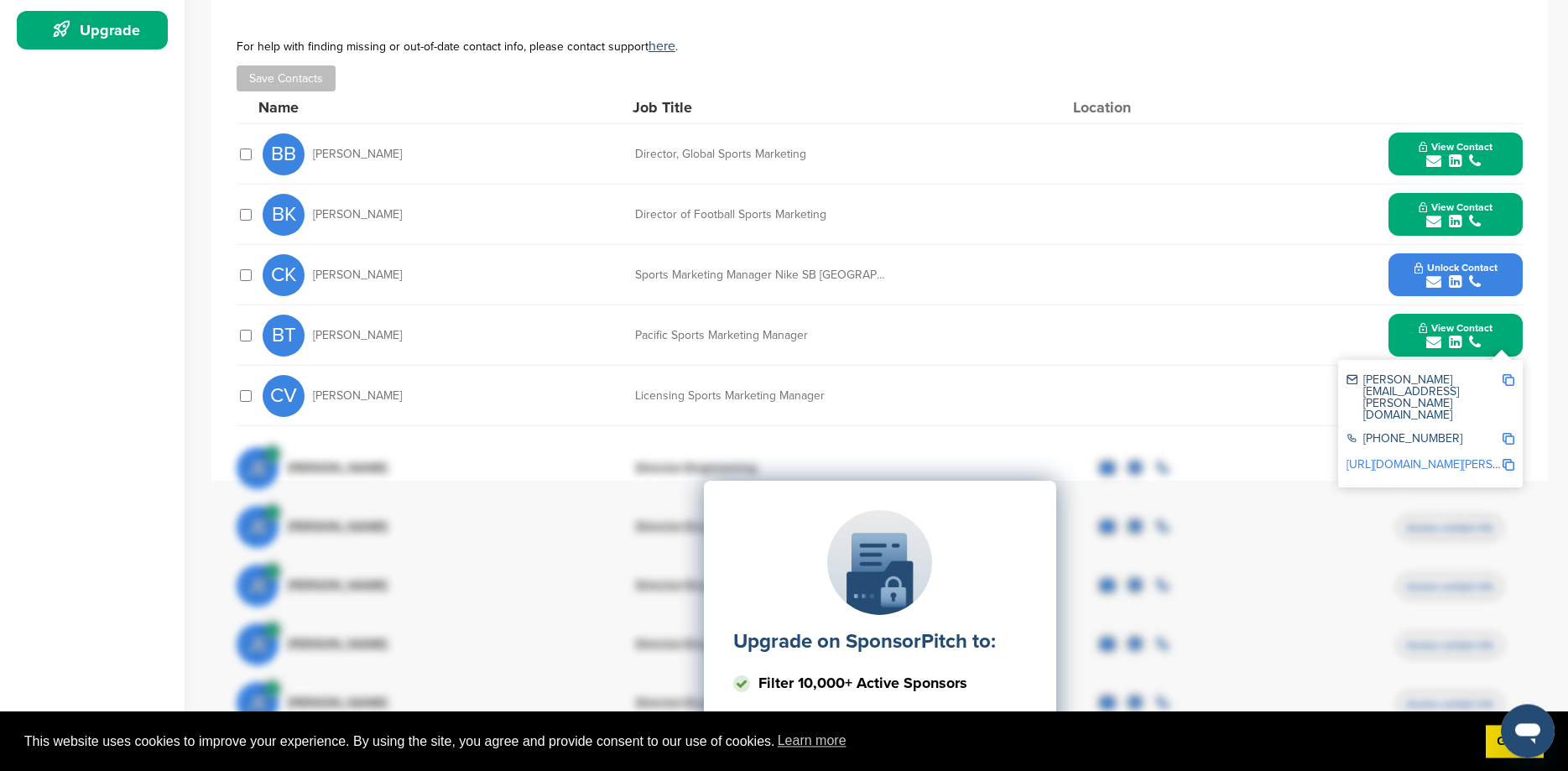
click at [1491, 335] on button "View Contact" at bounding box center [1455, 336] width 114 height 50
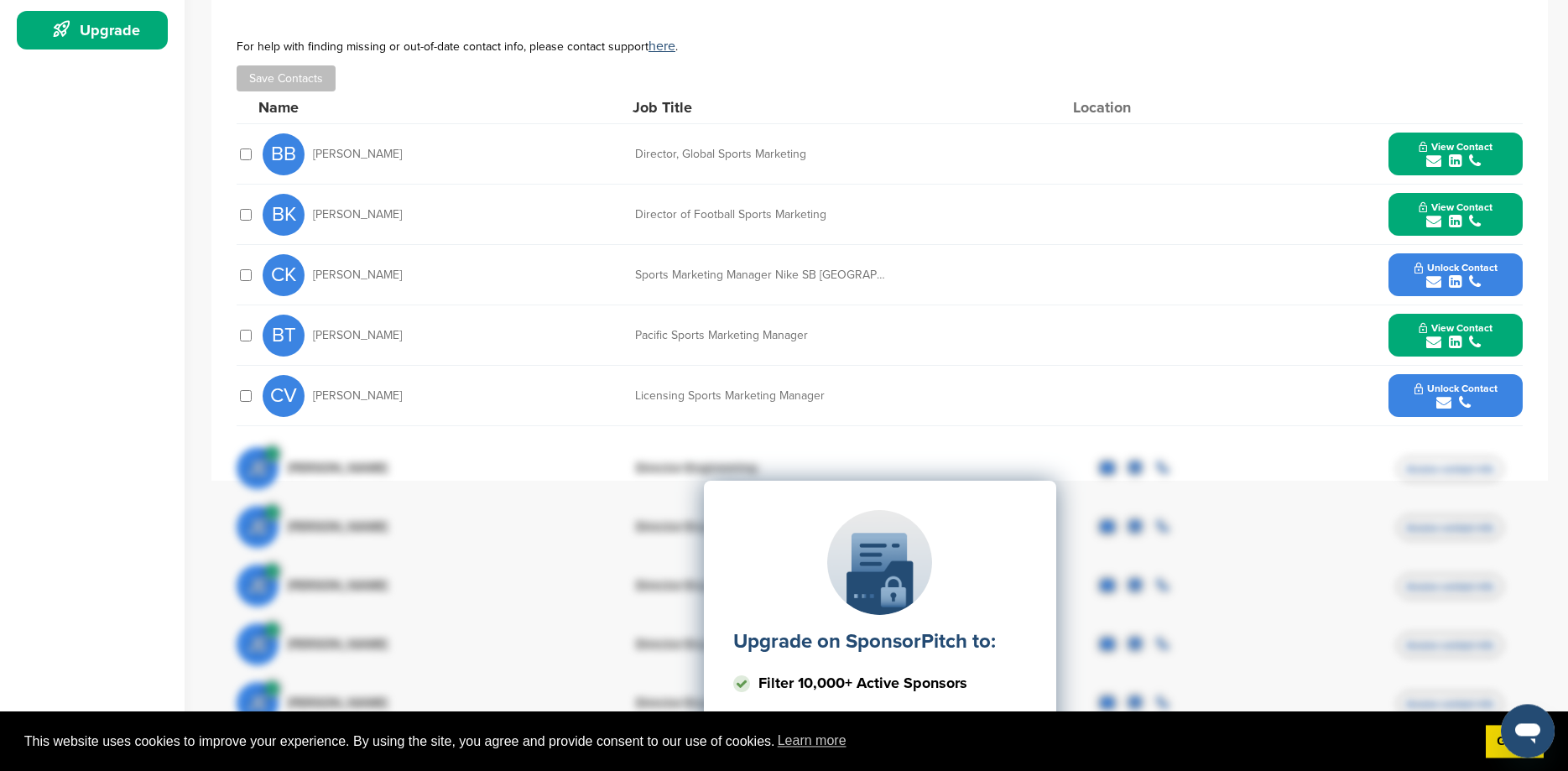
click at [1440, 386] on span "Unlock Contact" at bounding box center [1456, 389] width 83 height 12
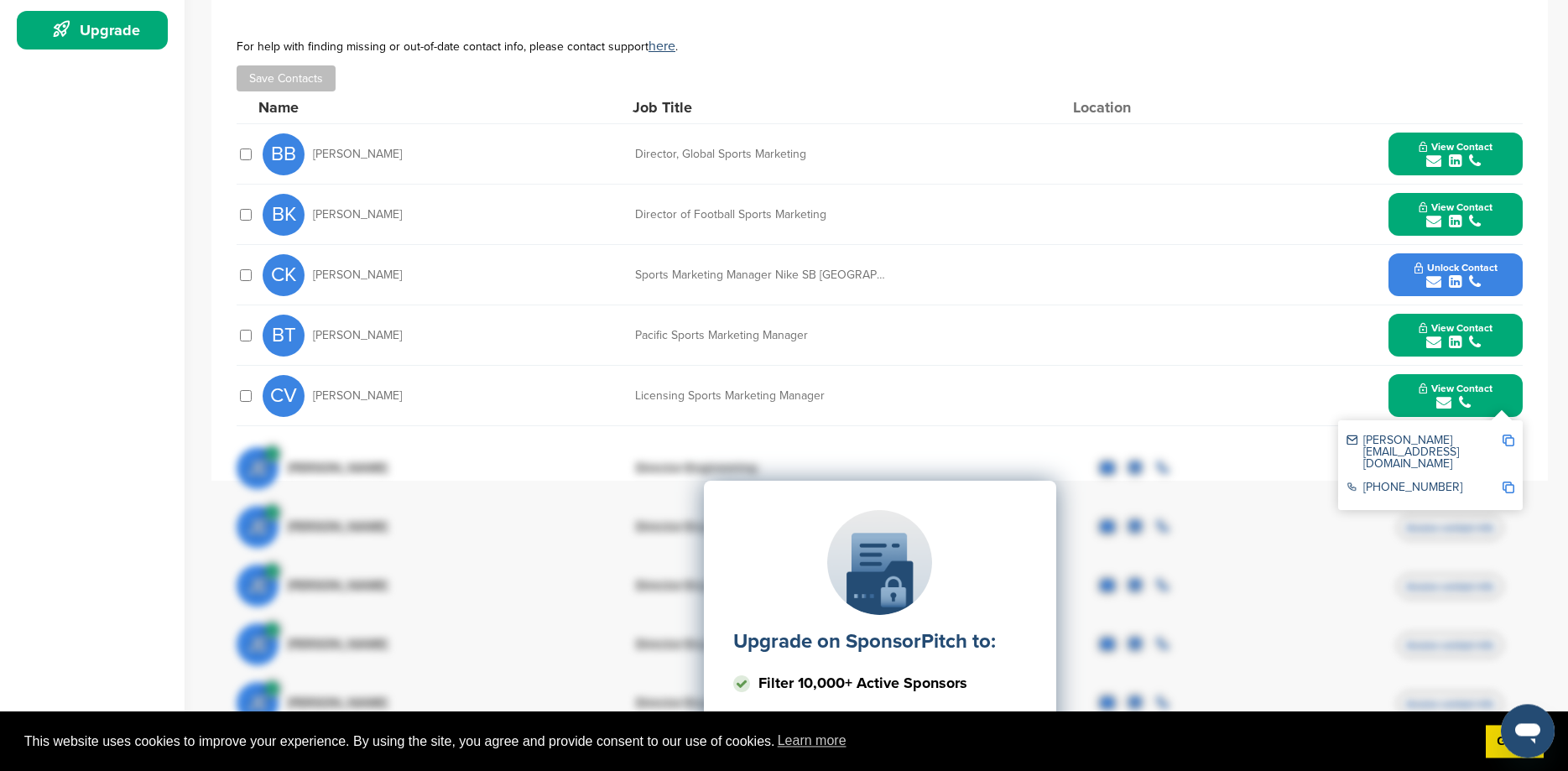
click at [1506, 440] on div "Upgrade on SponsorPitch to: Filter 10,000+ Active Sponsors Unlock Unique Sponso…" at bounding box center [879, 648] width 1286 height 419
click at [1507, 438] on img at bounding box center [1509, 441] width 12 height 12
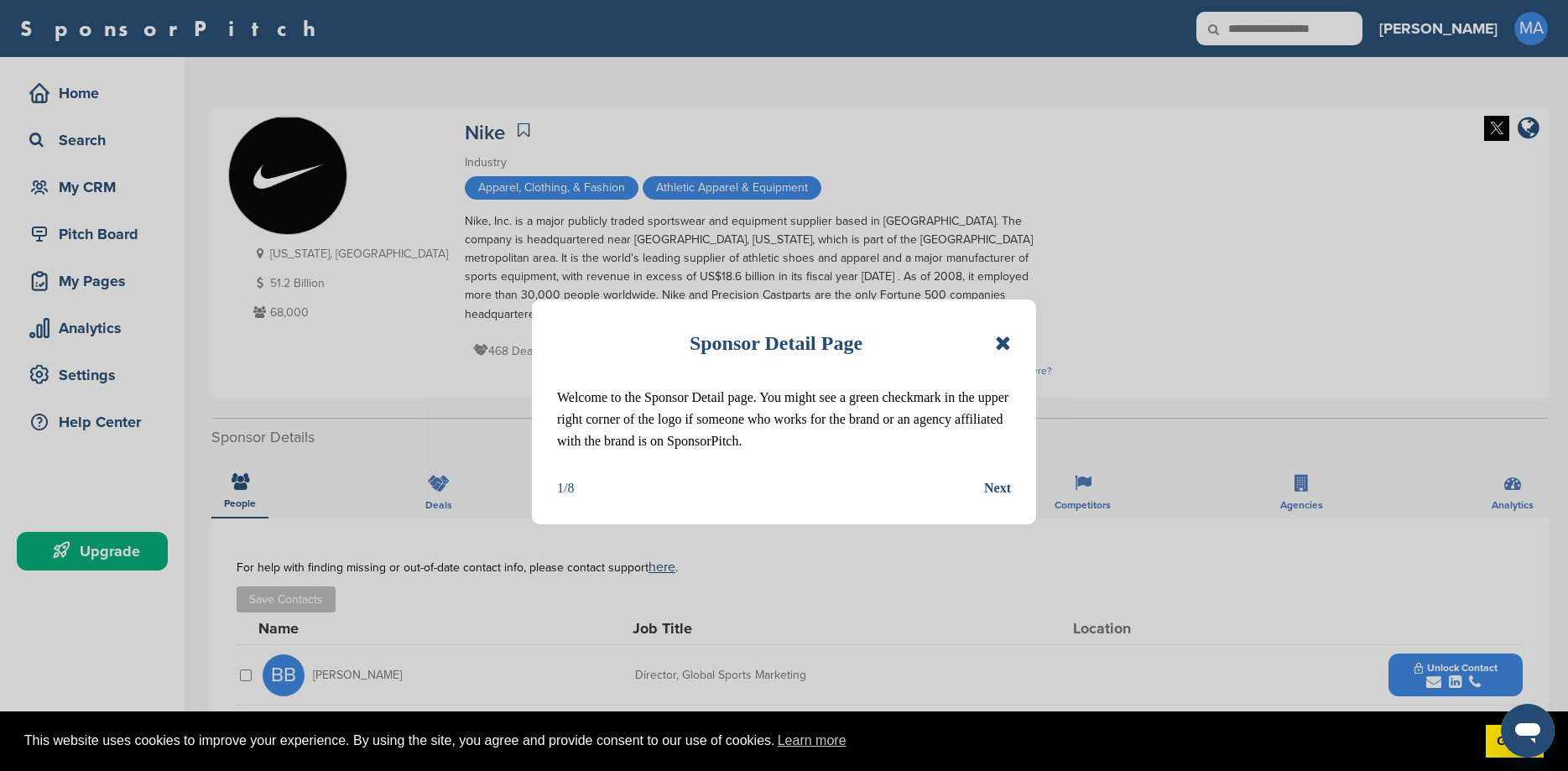
click at [995, 488] on div "Next" at bounding box center [997, 488] width 27 height 22
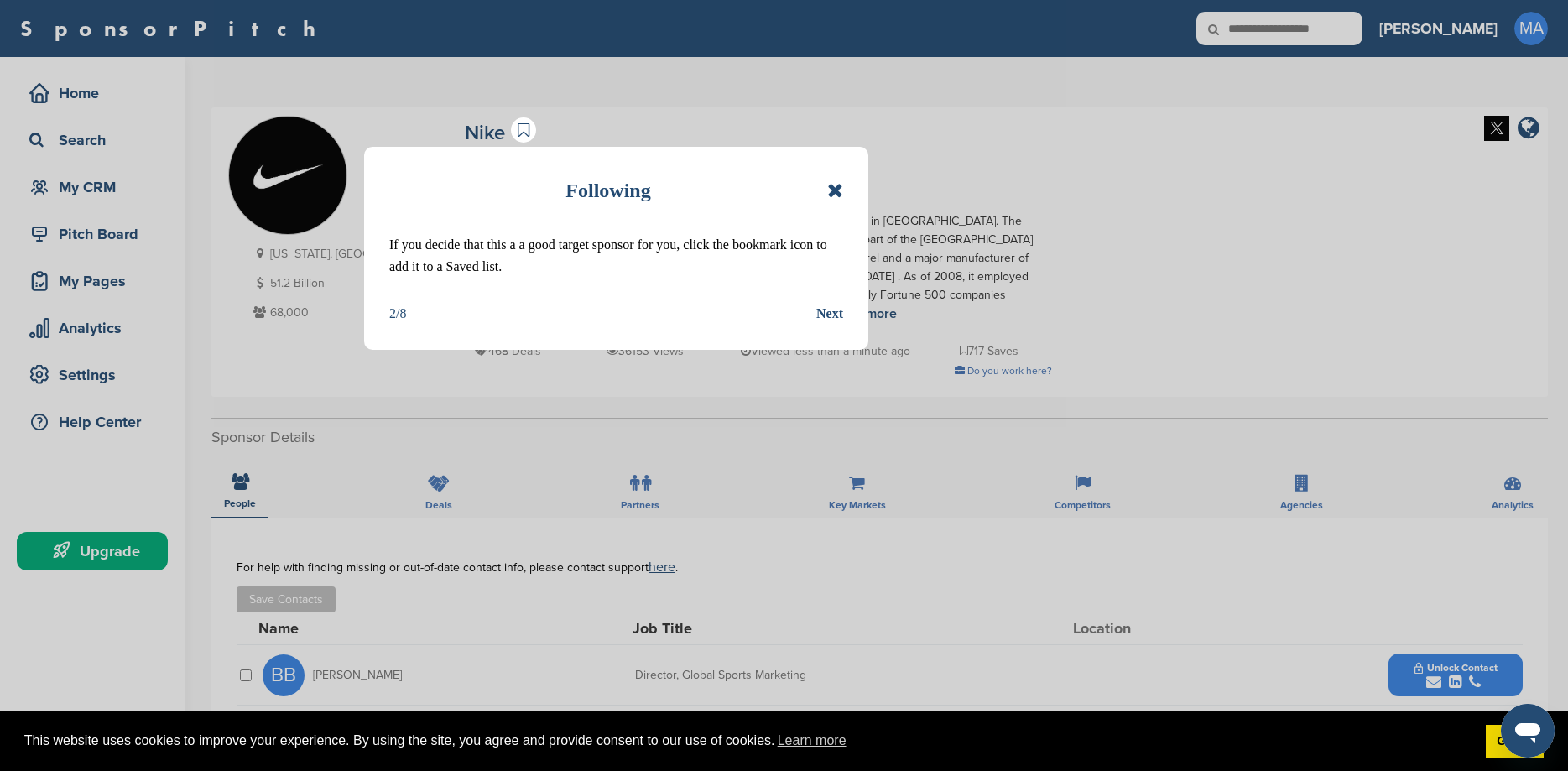
click at [828, 306] on div "Next" at bounding box center [829, 313] width 27 height 22
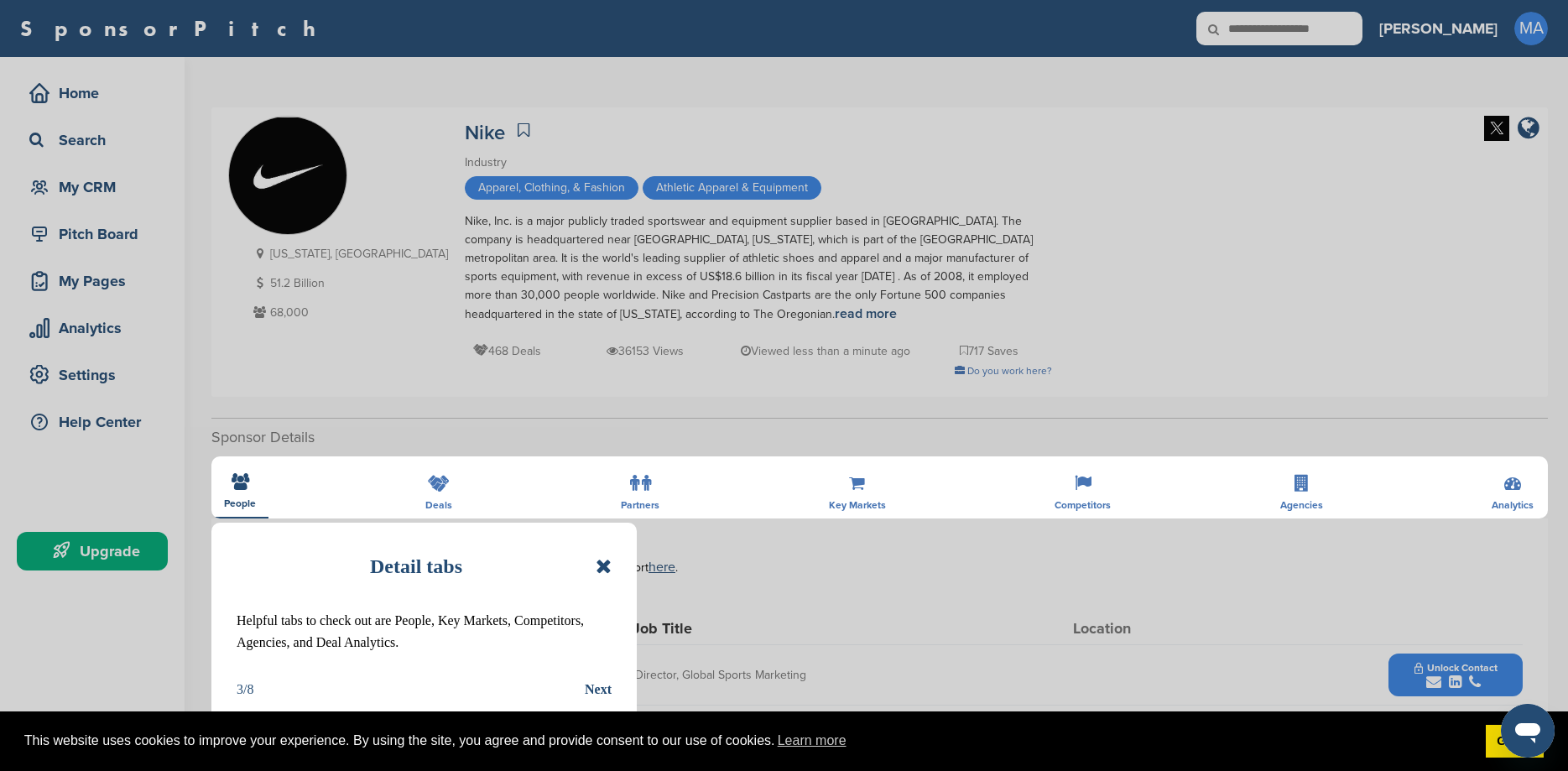
click at [600, 566] on icon at bounding box center [603, 566] width 16 height 20
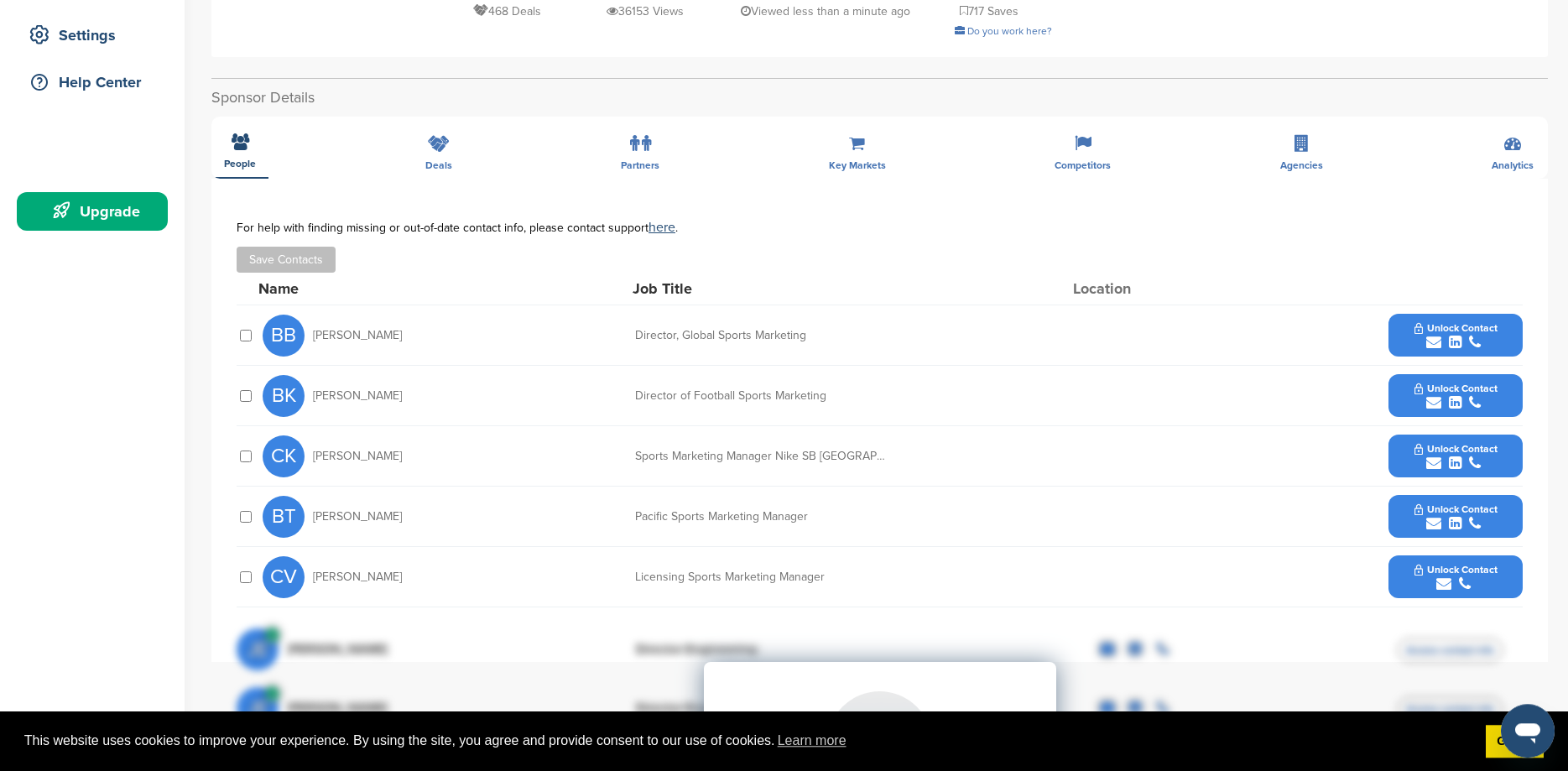
scroll to position [337, 0]
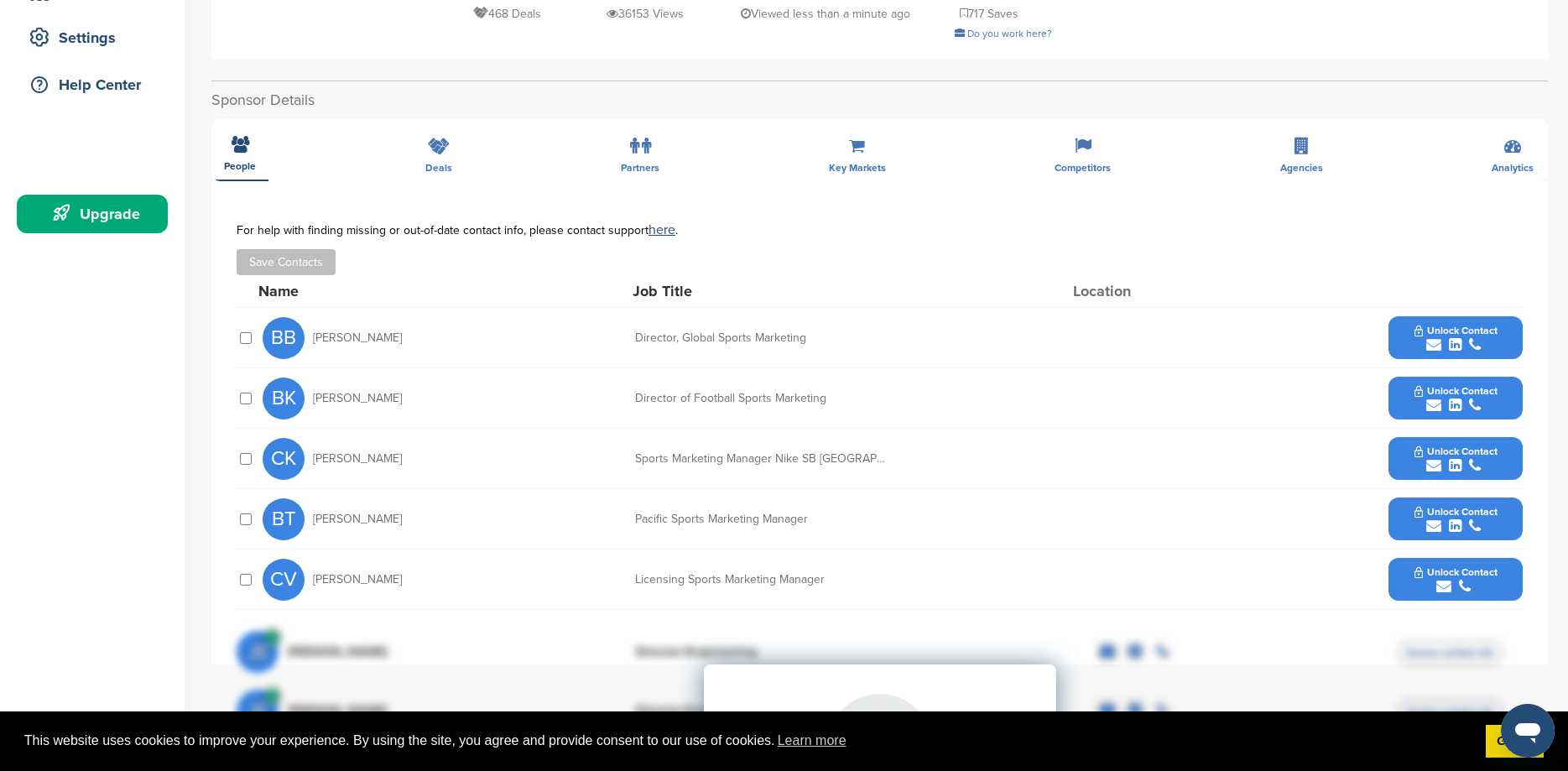
click at [1427, 336] on button "Unlock Contact" at bounding box center [1456, 338] width 123 height 50
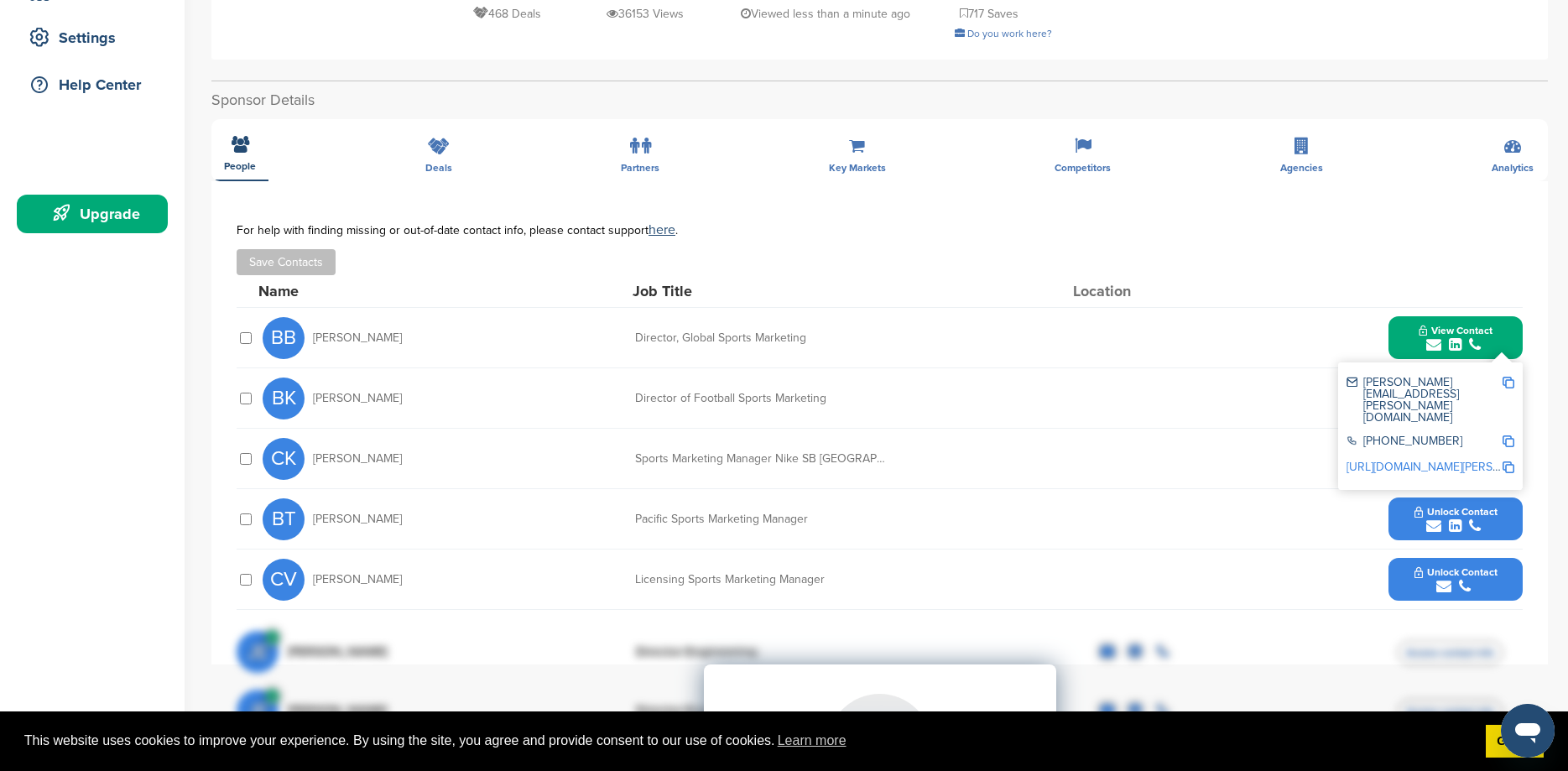
click at [1401, 470] on button "Unlock Contact" at bounding box center [1456, 459] width 123 height 50
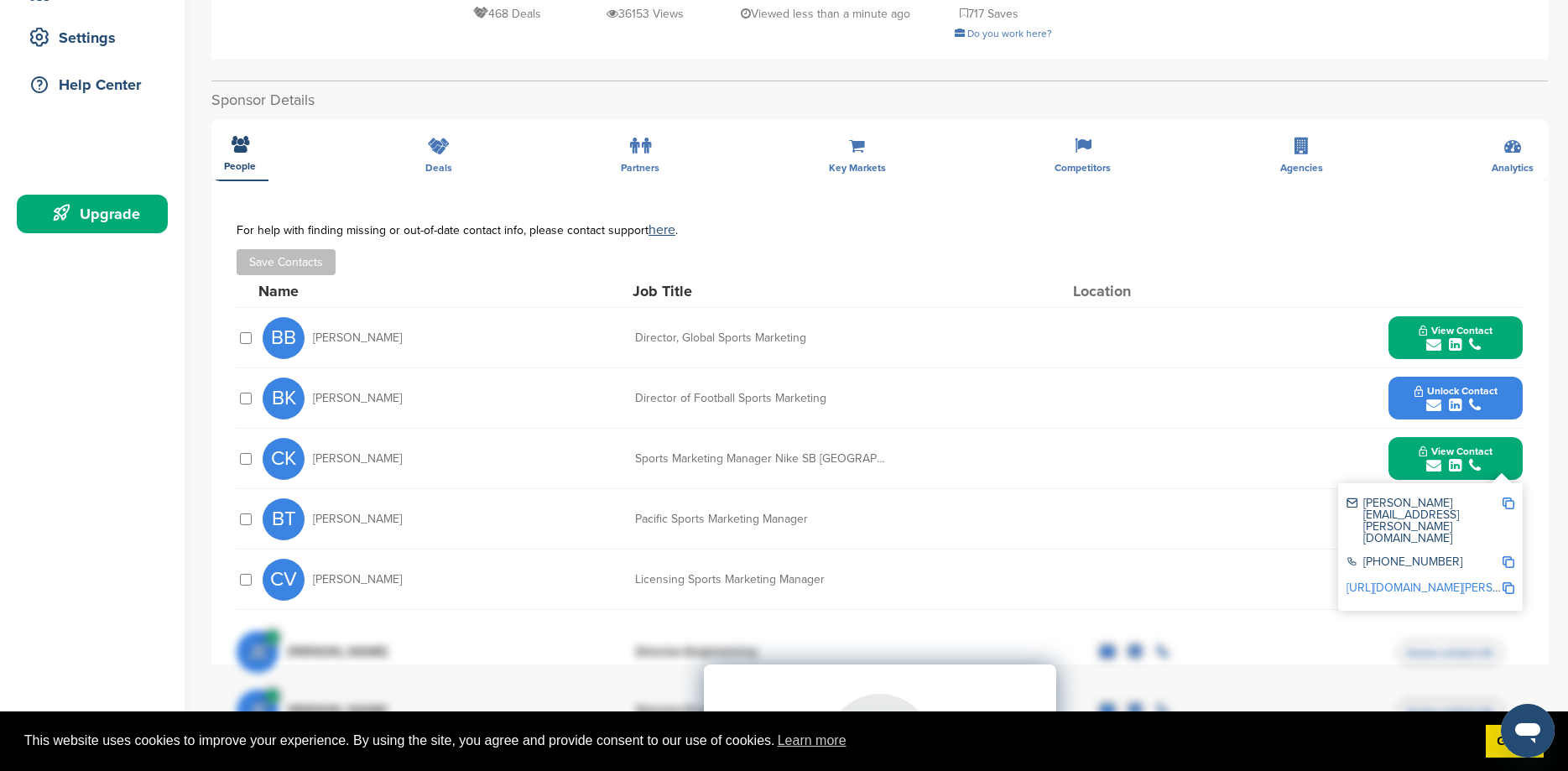
click at [1509, 505] on img at bounding box center [1509, 504] width 12 height 12
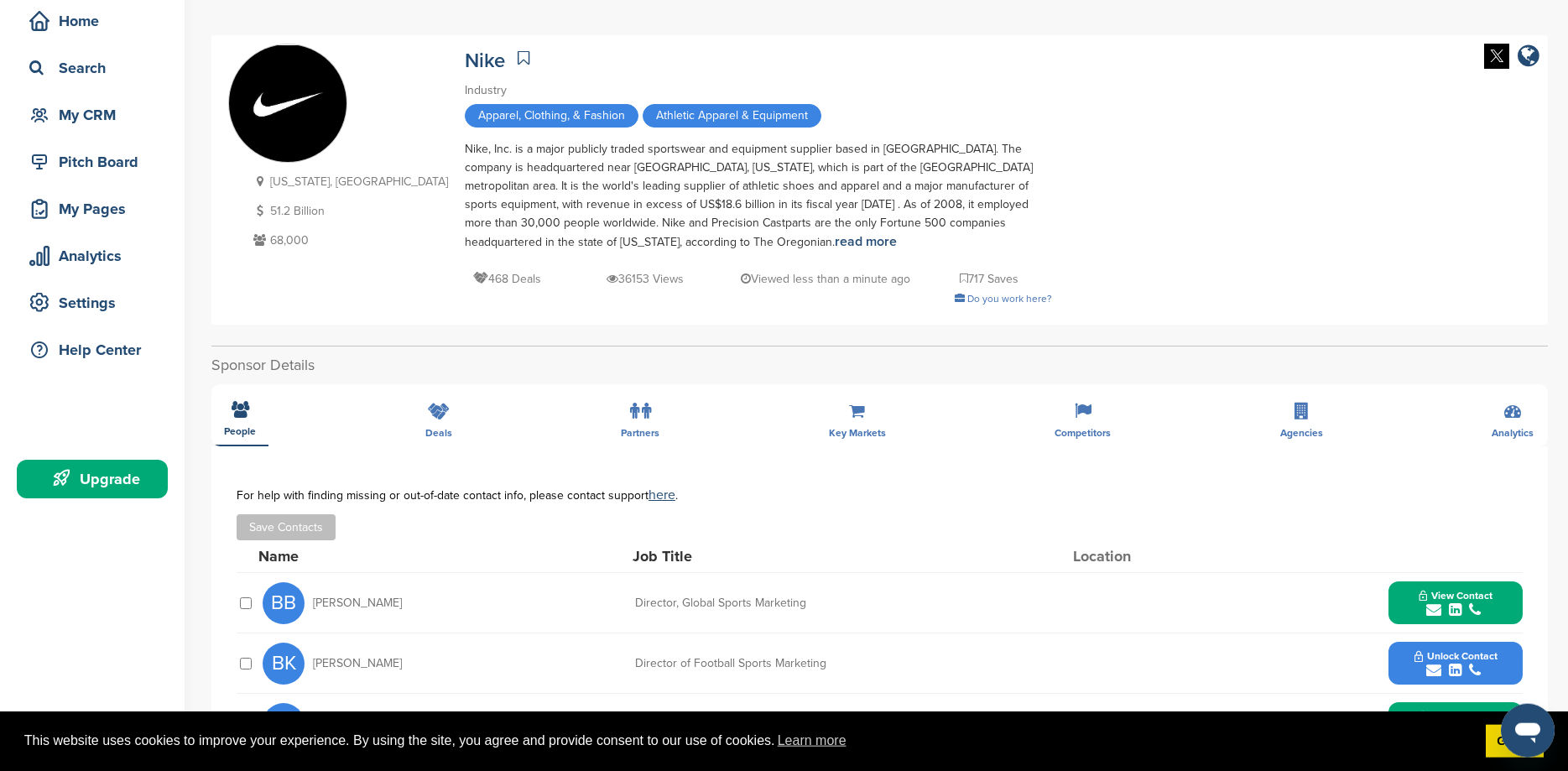
scroll to position [0, 0]
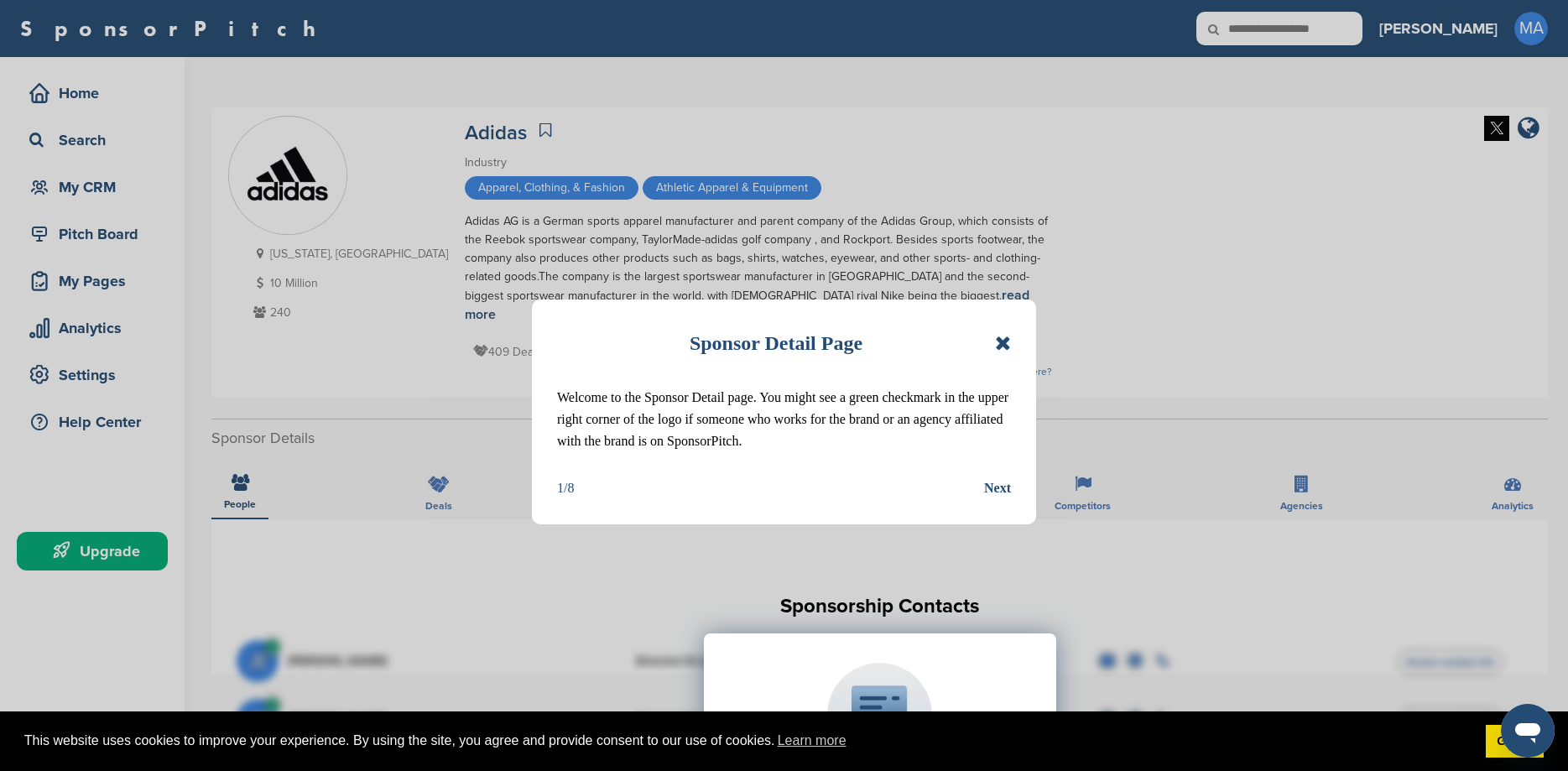
click at [1000, 336] on icon at bounding box center [1003, 343] width 16 height 20
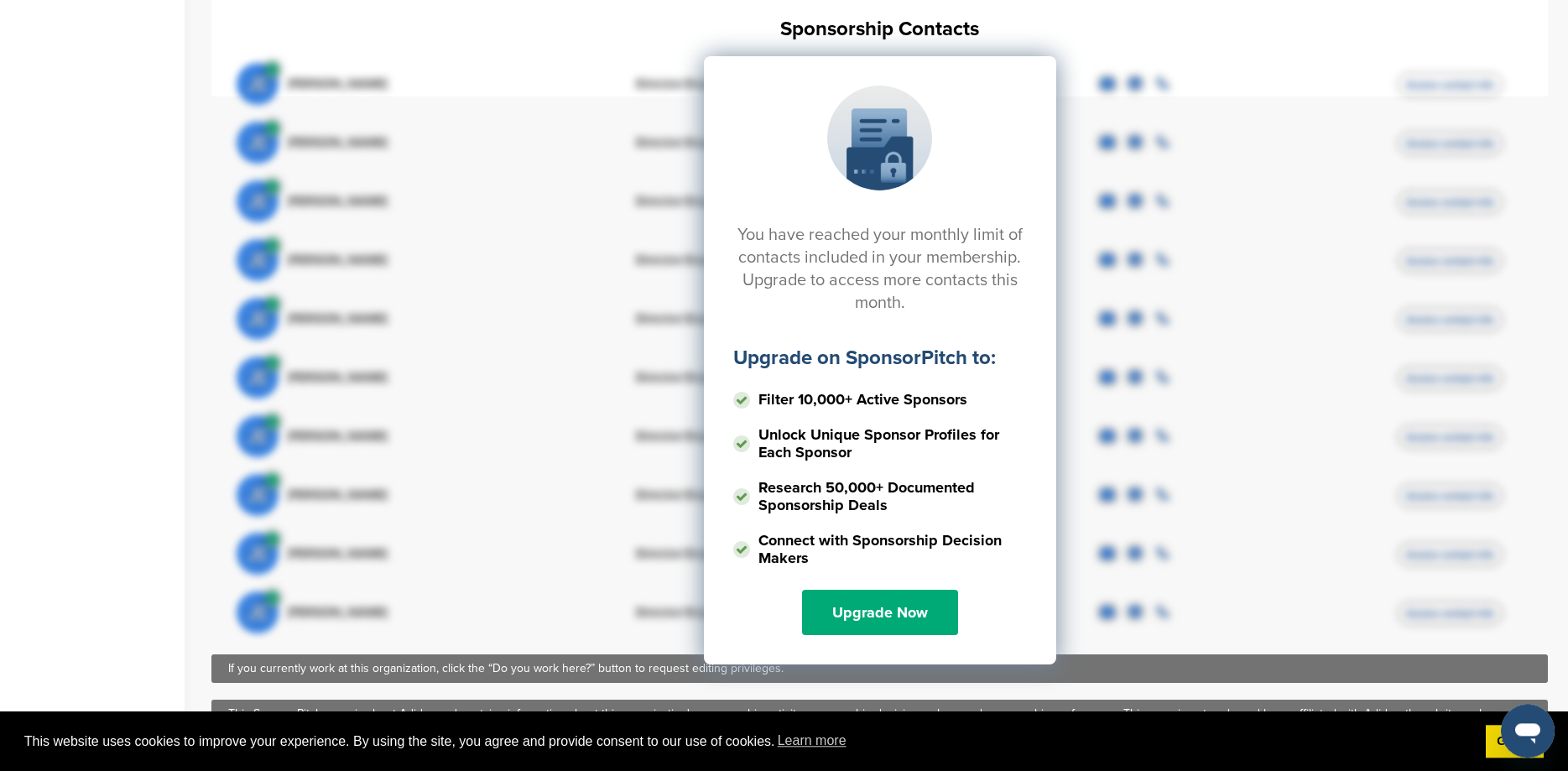
scroll to position [599, 0]
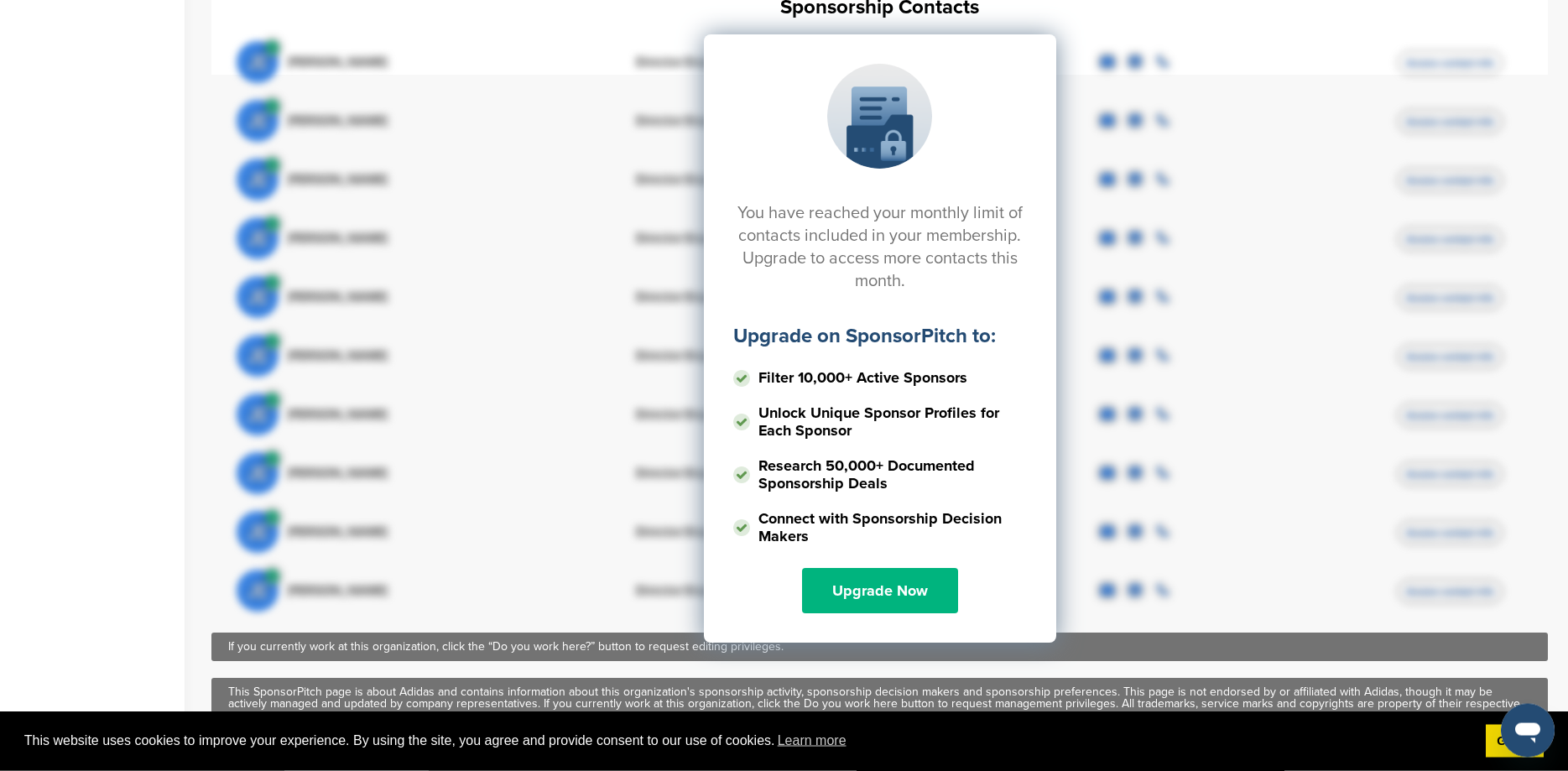
click at [852, 568] on link "Upgrade Now" at bounding box center [880, 590] width 156 height 45
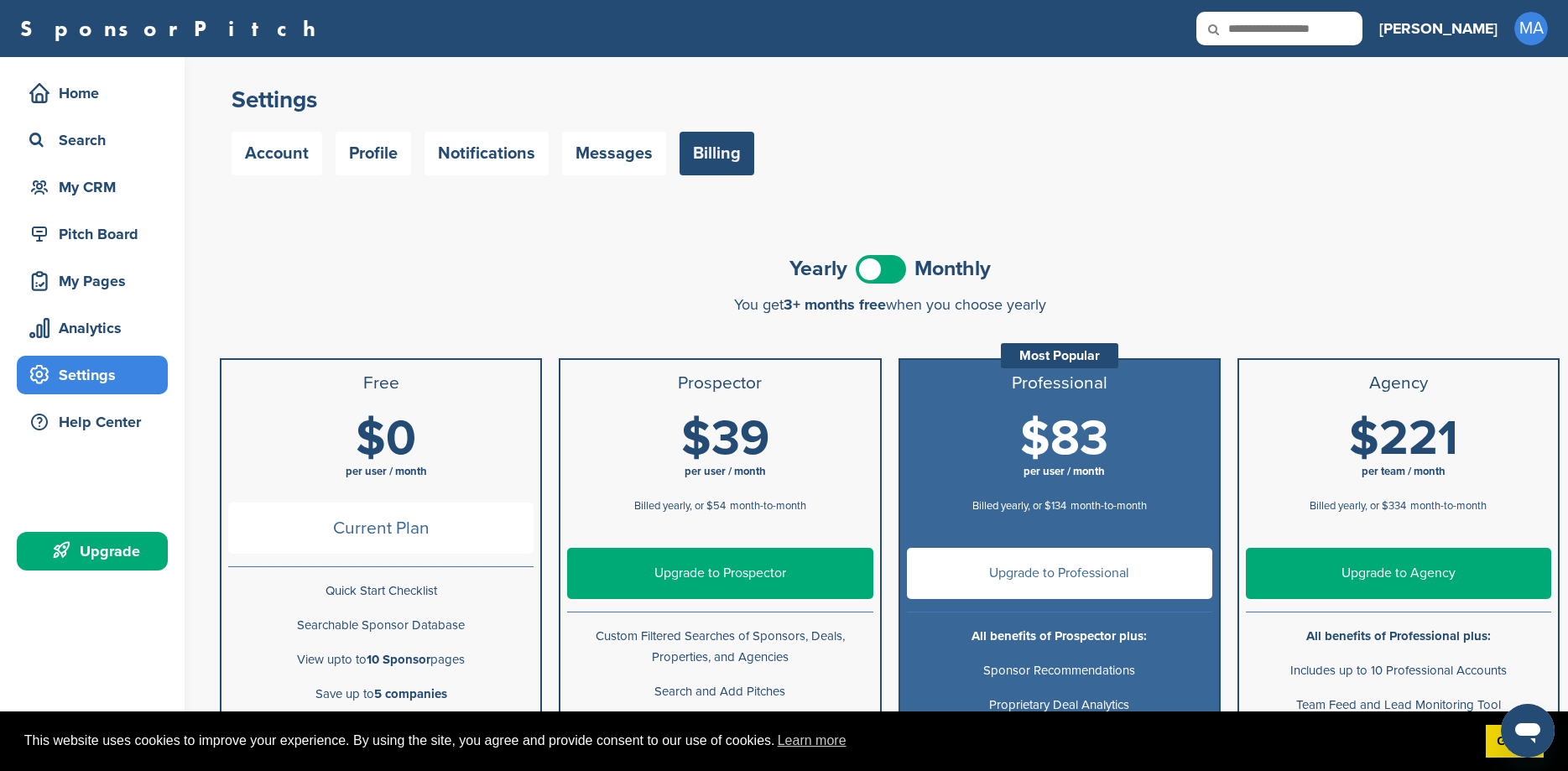
click at [886, 273] on span at bounding box center [881, 269] width 50 height 29
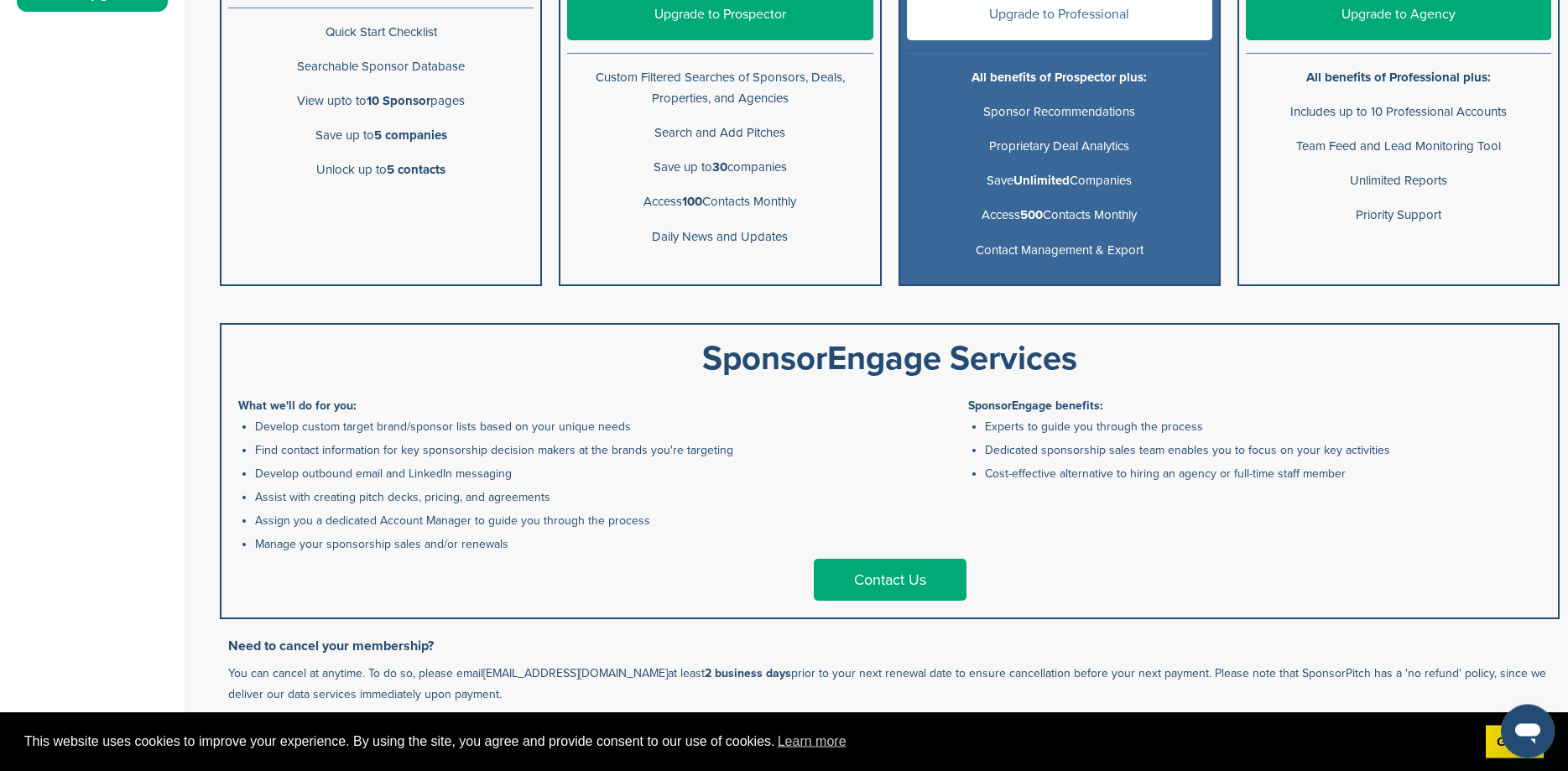
scroll to position [562, 0]
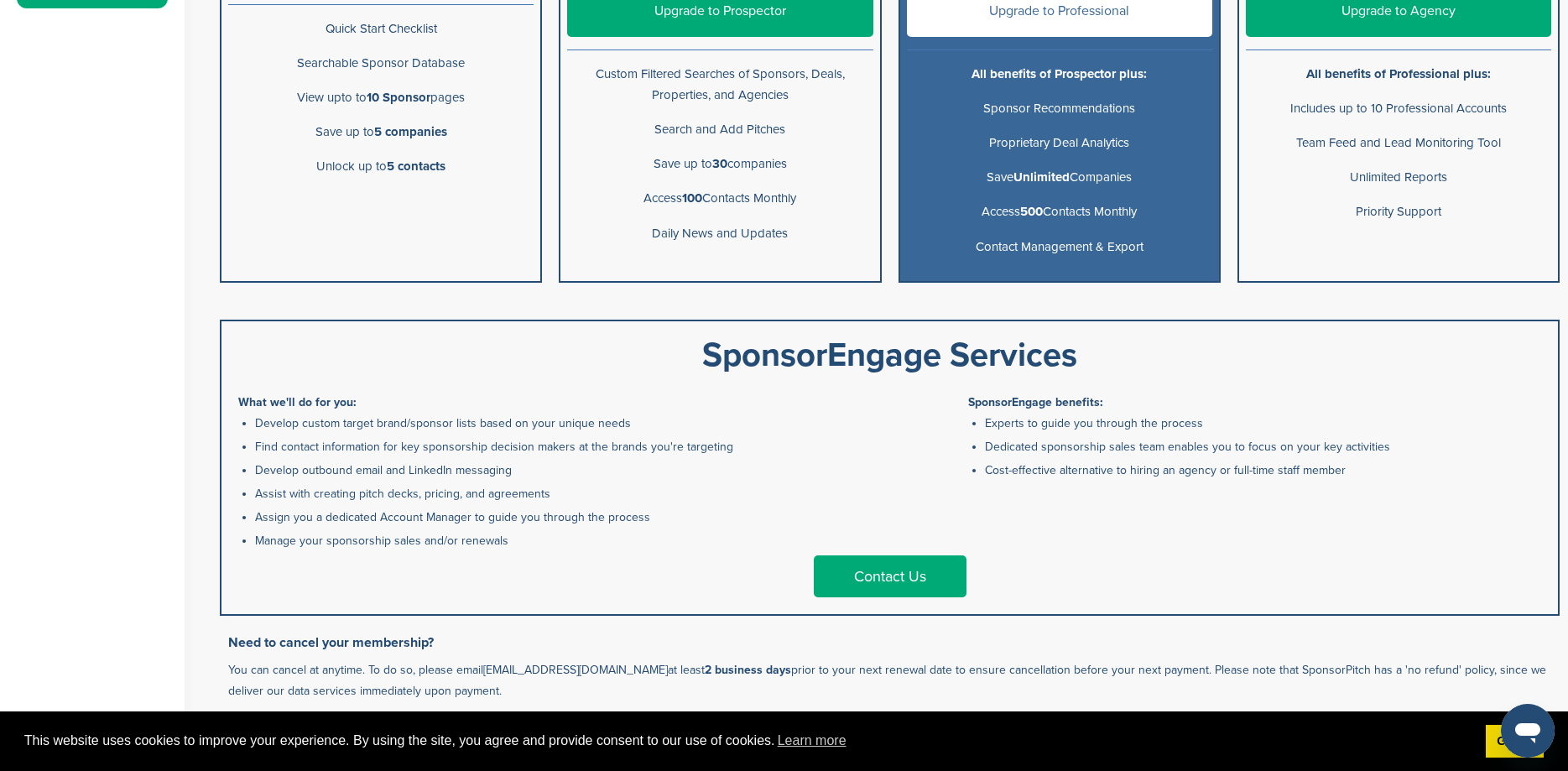
click at [863, 585] on link "Contact Us" at bounding box center [890, 577] width 153 height 42
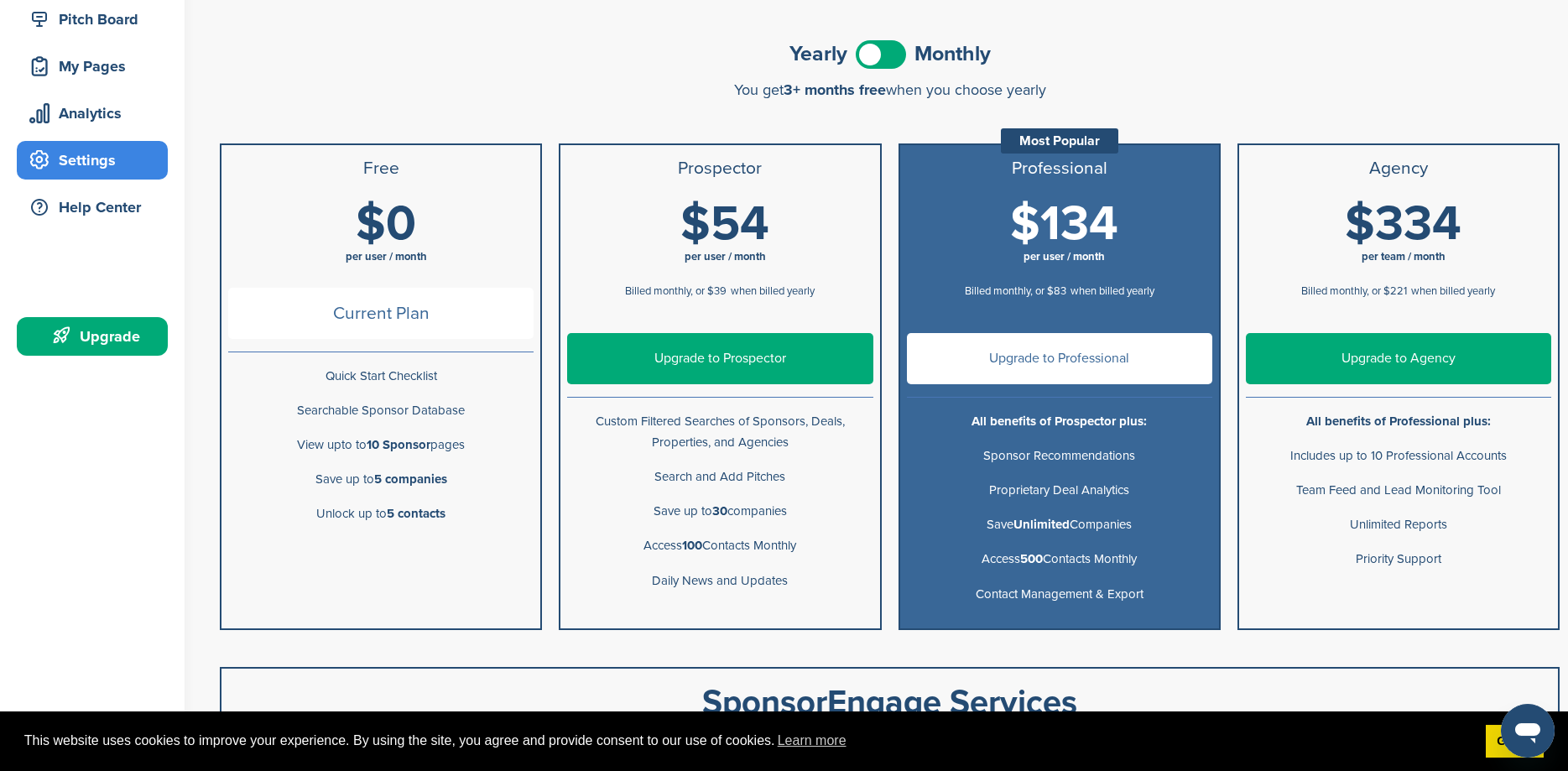
scroll to position [0, 0]
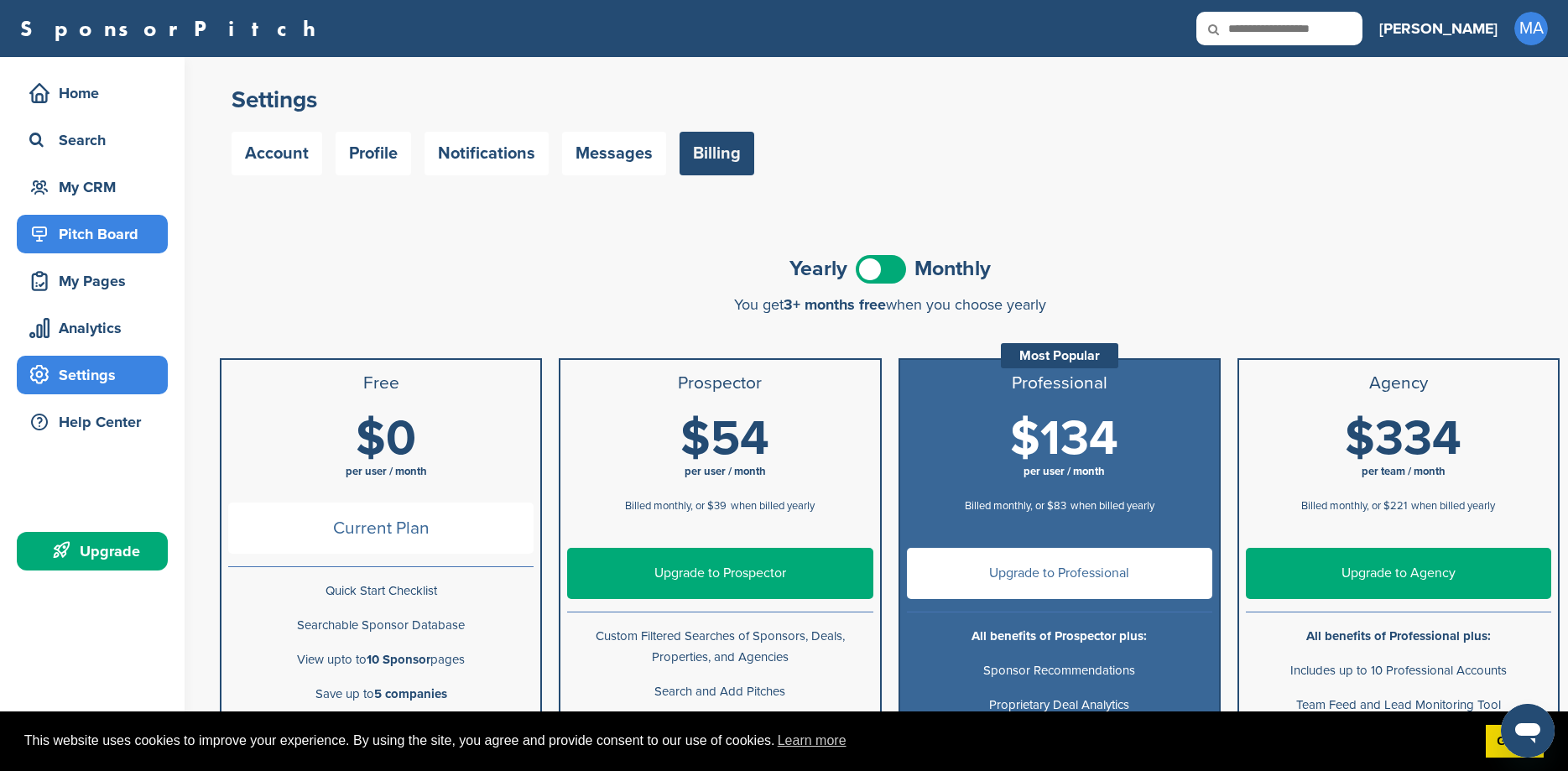
click at [98, 239] on div "Pitch Board" at bounding box center [96, 234] width 142 height 30
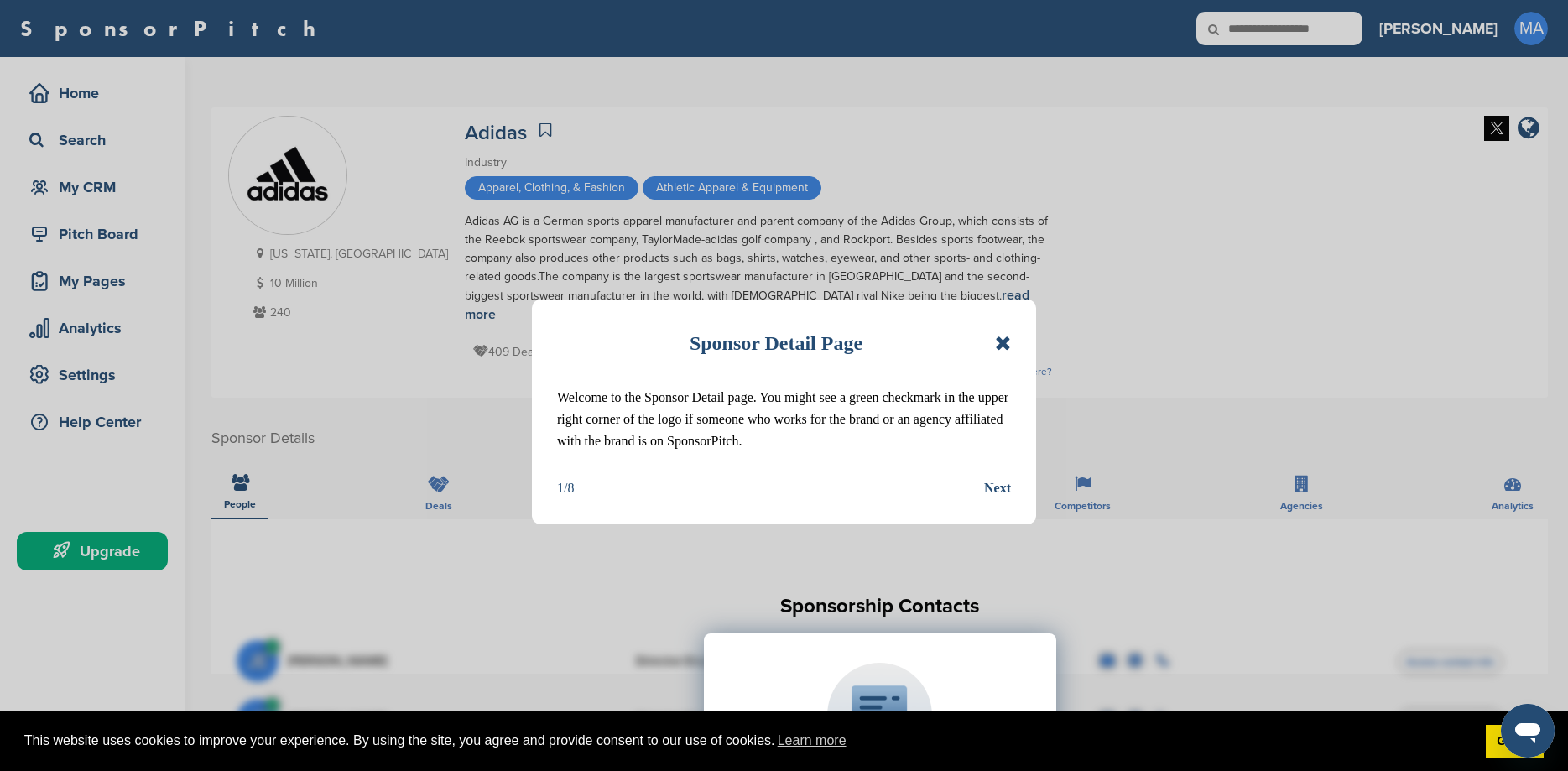
click at [1015, 338] on div "Sponsor Detail Page Welcome to the Sponsor Detail page. You might see a green c…" at bounding box center [784, 412] width 504 height 225
click at [1002, 346] on icon at bounding box center [1003, 343] width 16 height 20
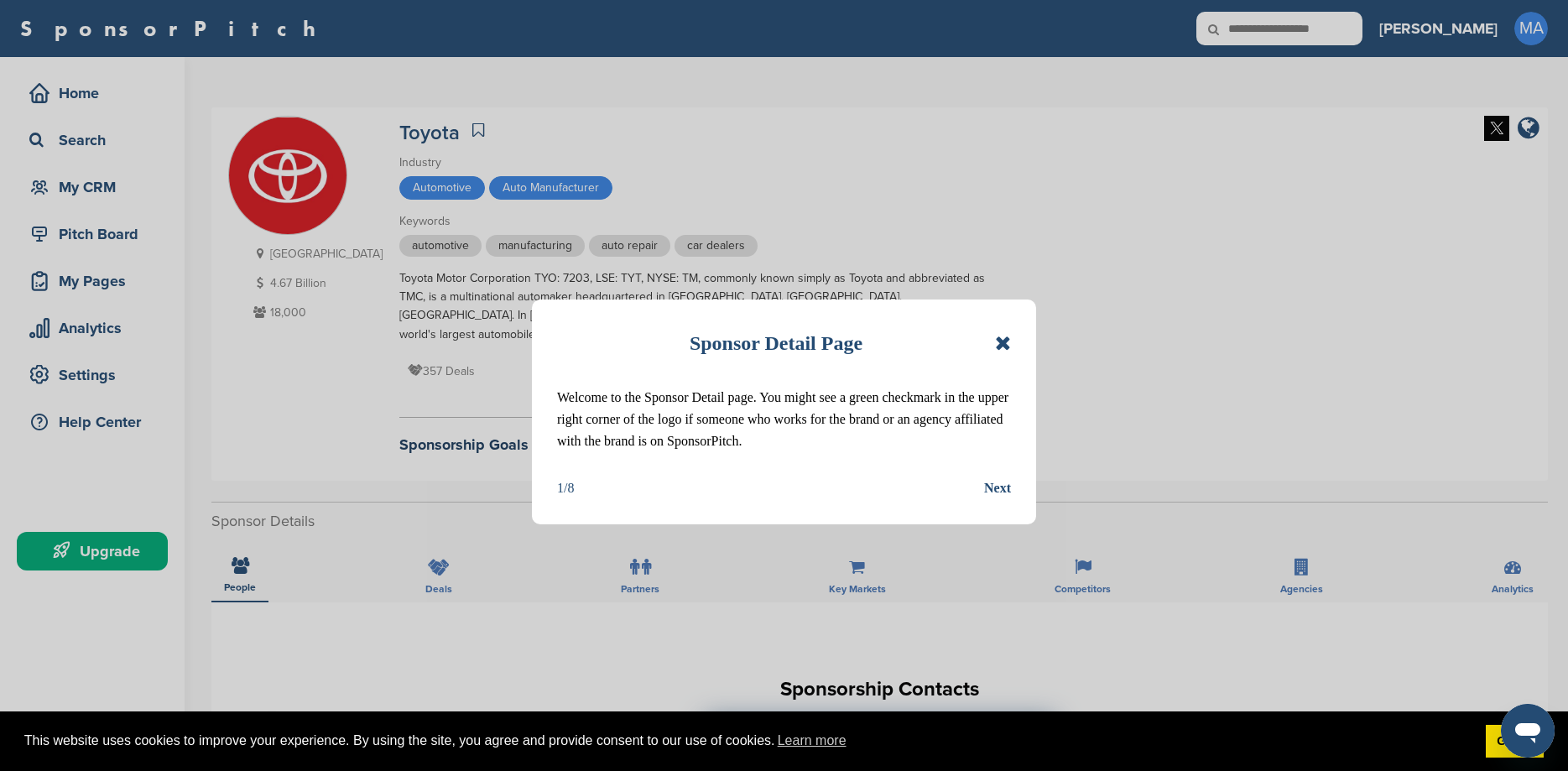
click at [1000, 344] on icon at bounding box center [1003, 343] width 16 height 20
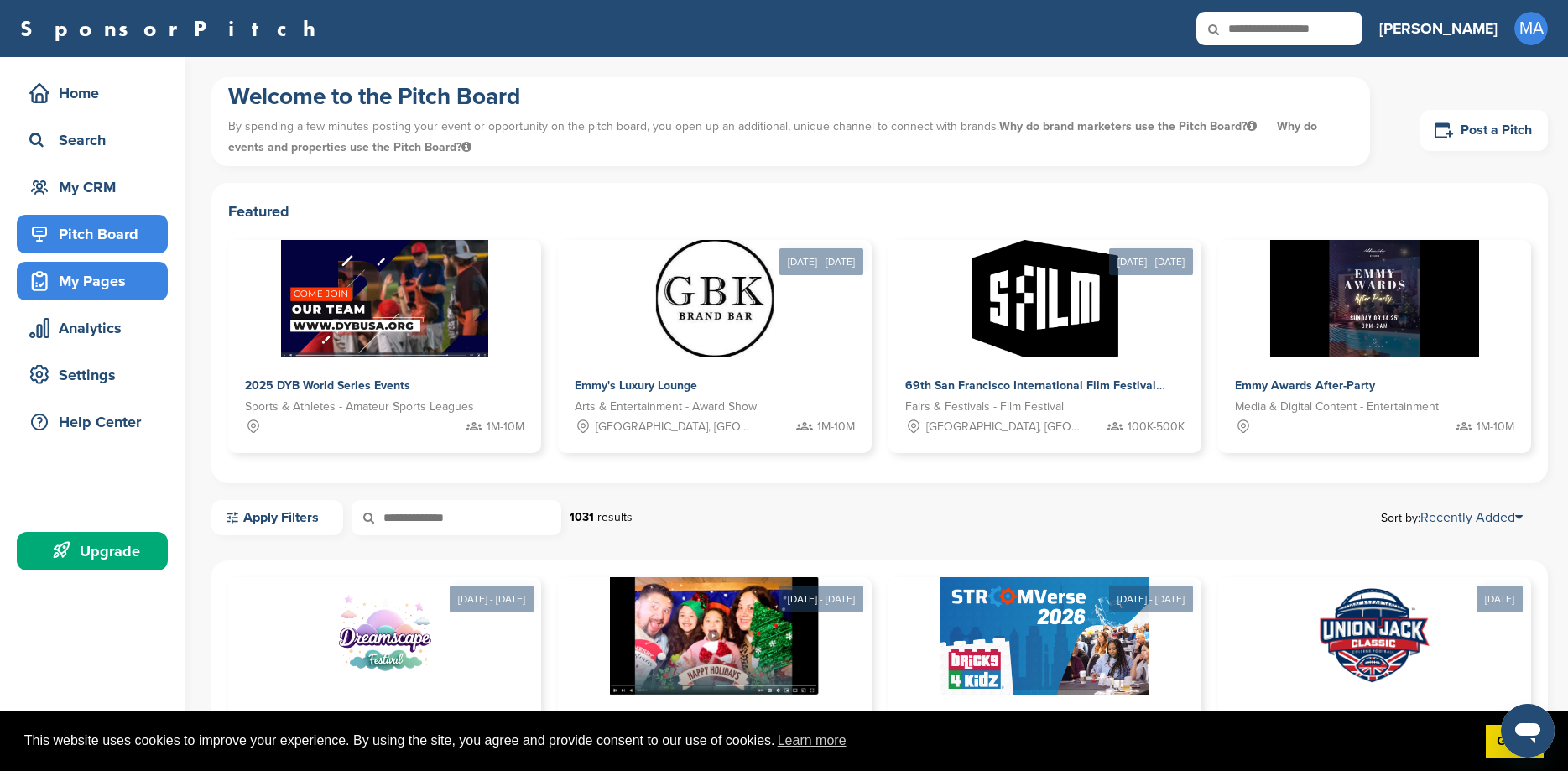
click at [116, 287] on div "My Pages" at bounding box center [96, 280] width 142 height 30
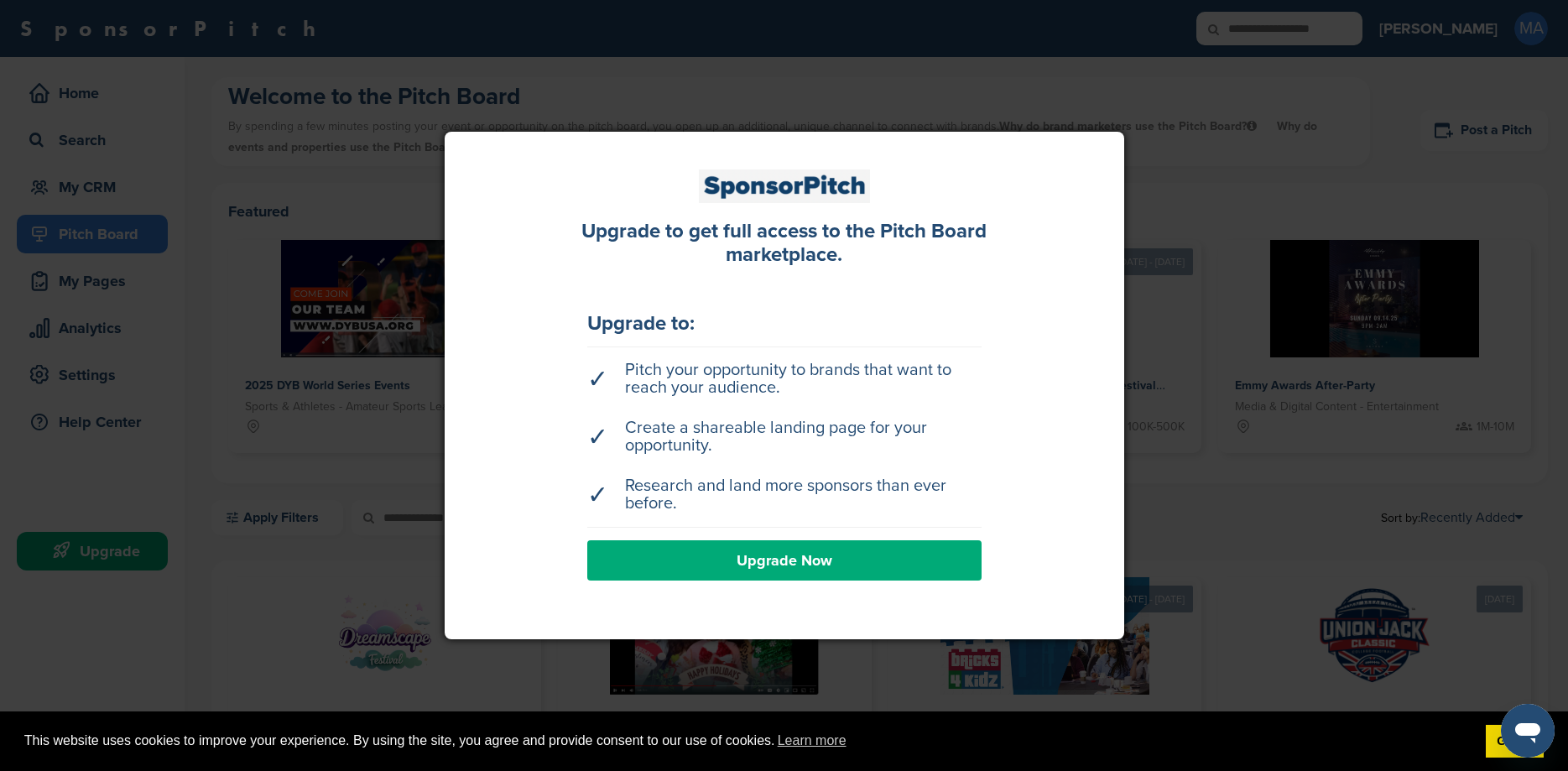
click at [118, 478] on div at bounding box center [784, 386] width 1568 height 771
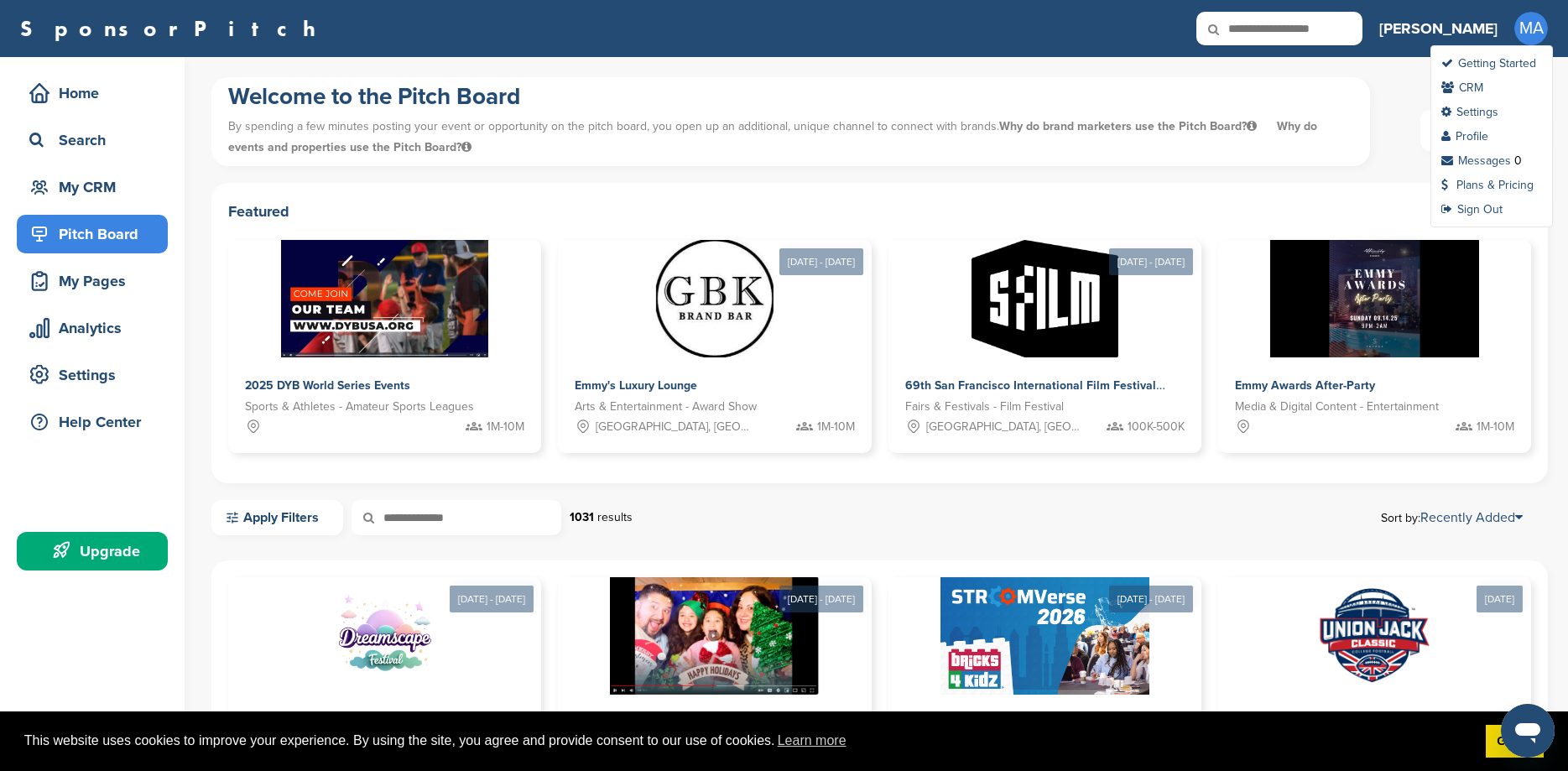
click at [1523, 24] on span "MA" at bounding box center [1531, 29] width 34 height 34
click at [1501, 185] on link "Plans & Pricing" at bounding box center [1487, 185] width 92 height 14
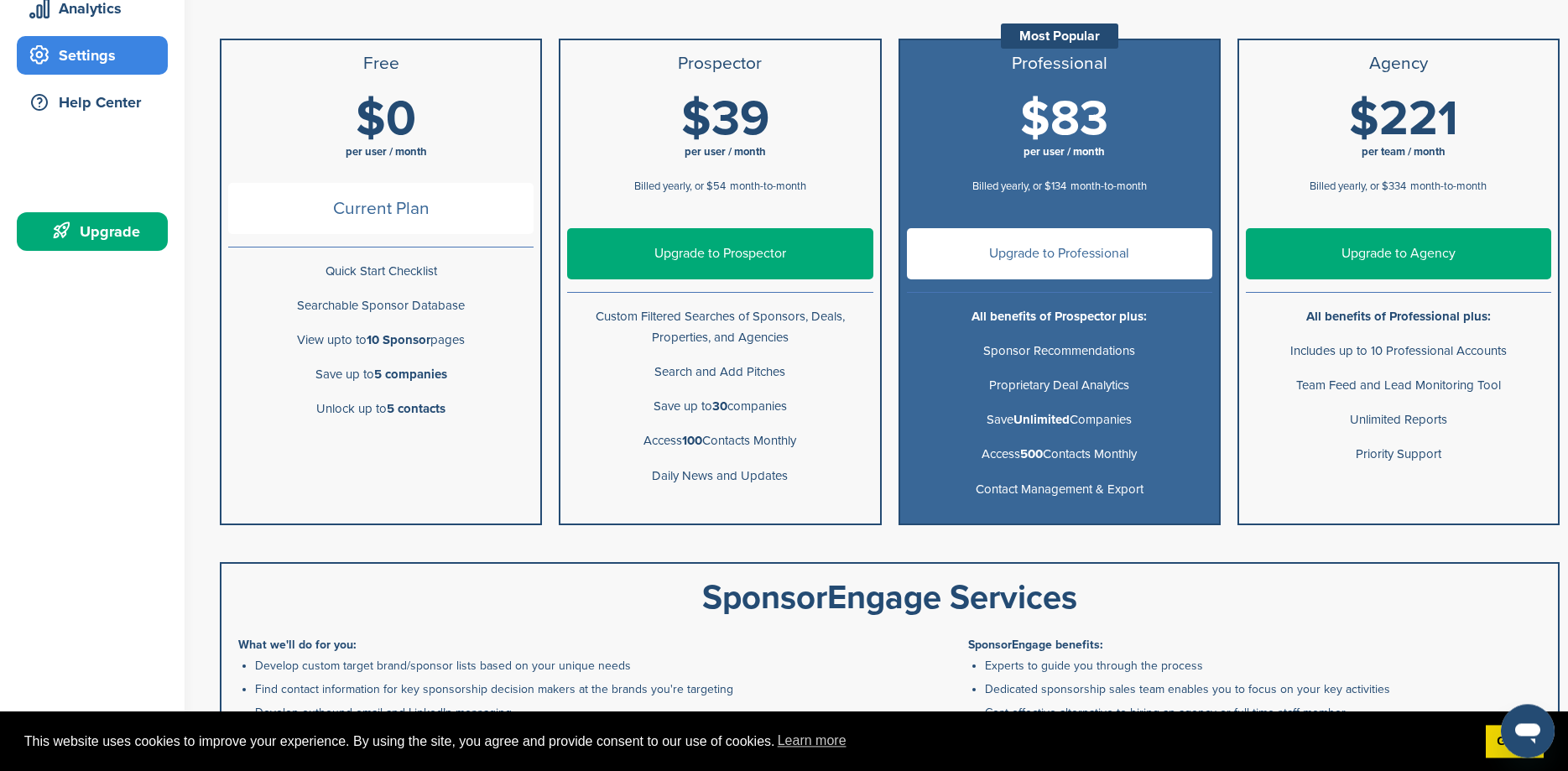
scroll to position [315, 0]
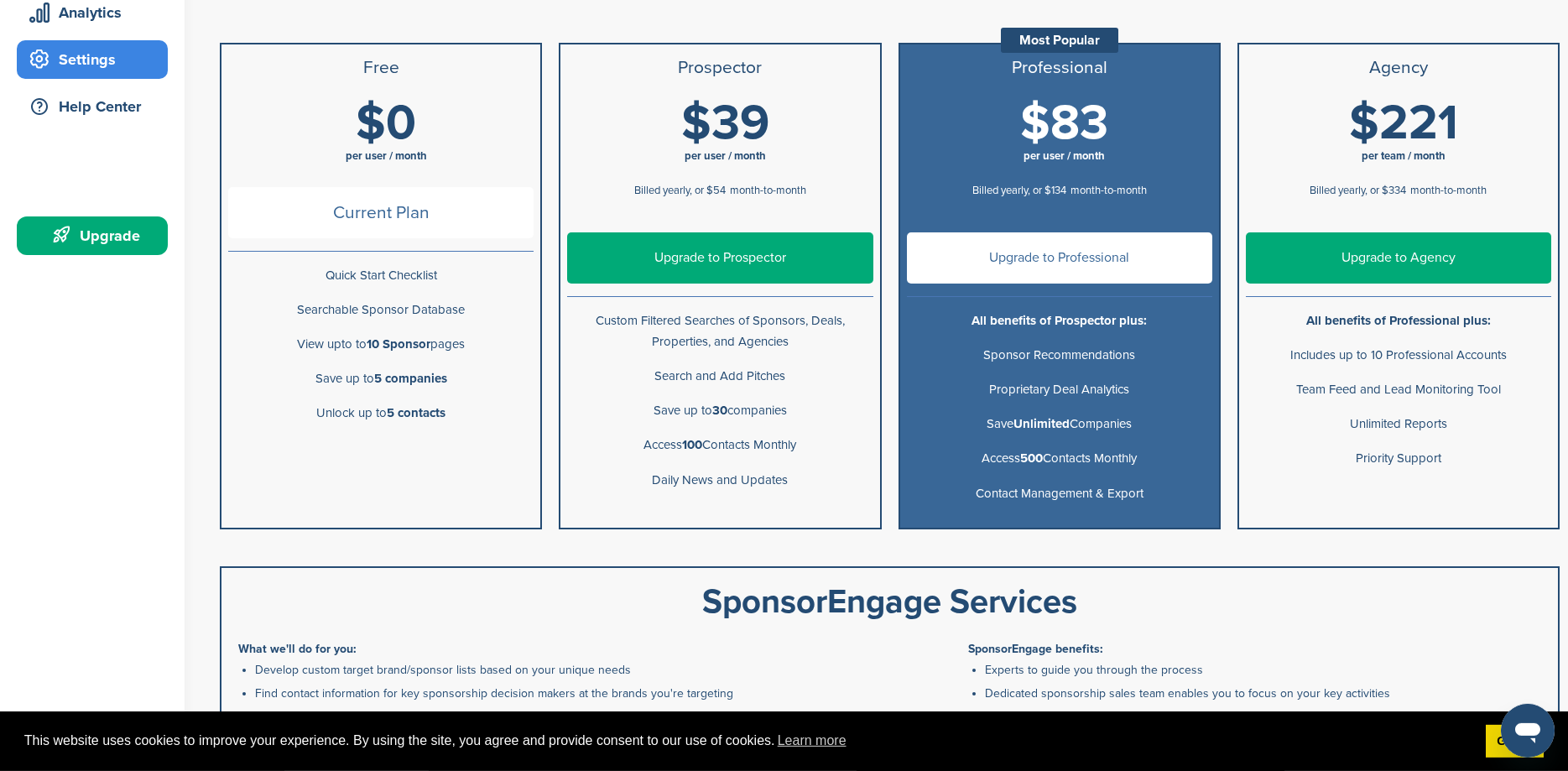
click at [709, 251] on link "Upgrade to Prospector" at bounding box center [720, 258] width 306 height 51
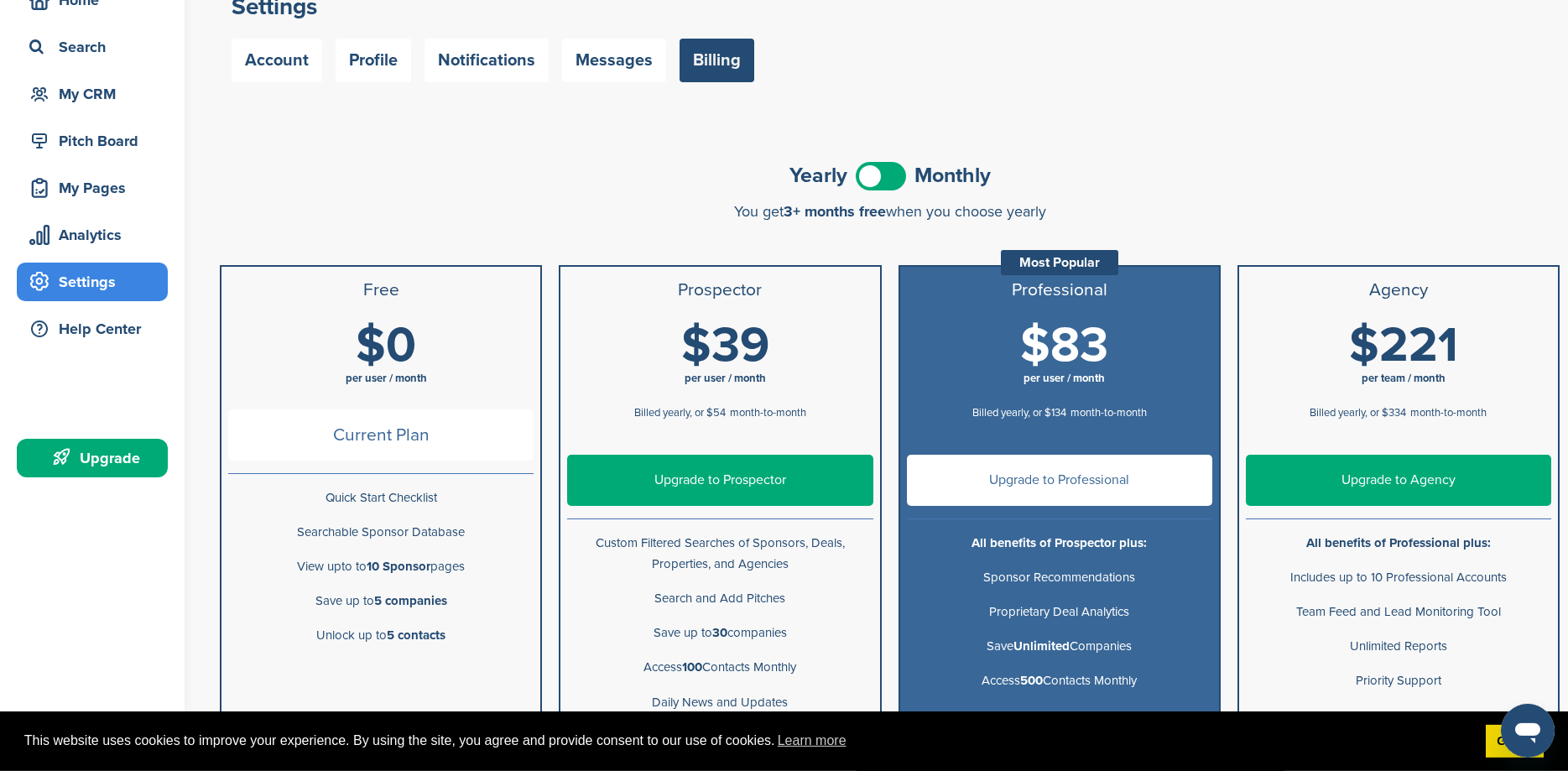
scroll to position [78, 0]
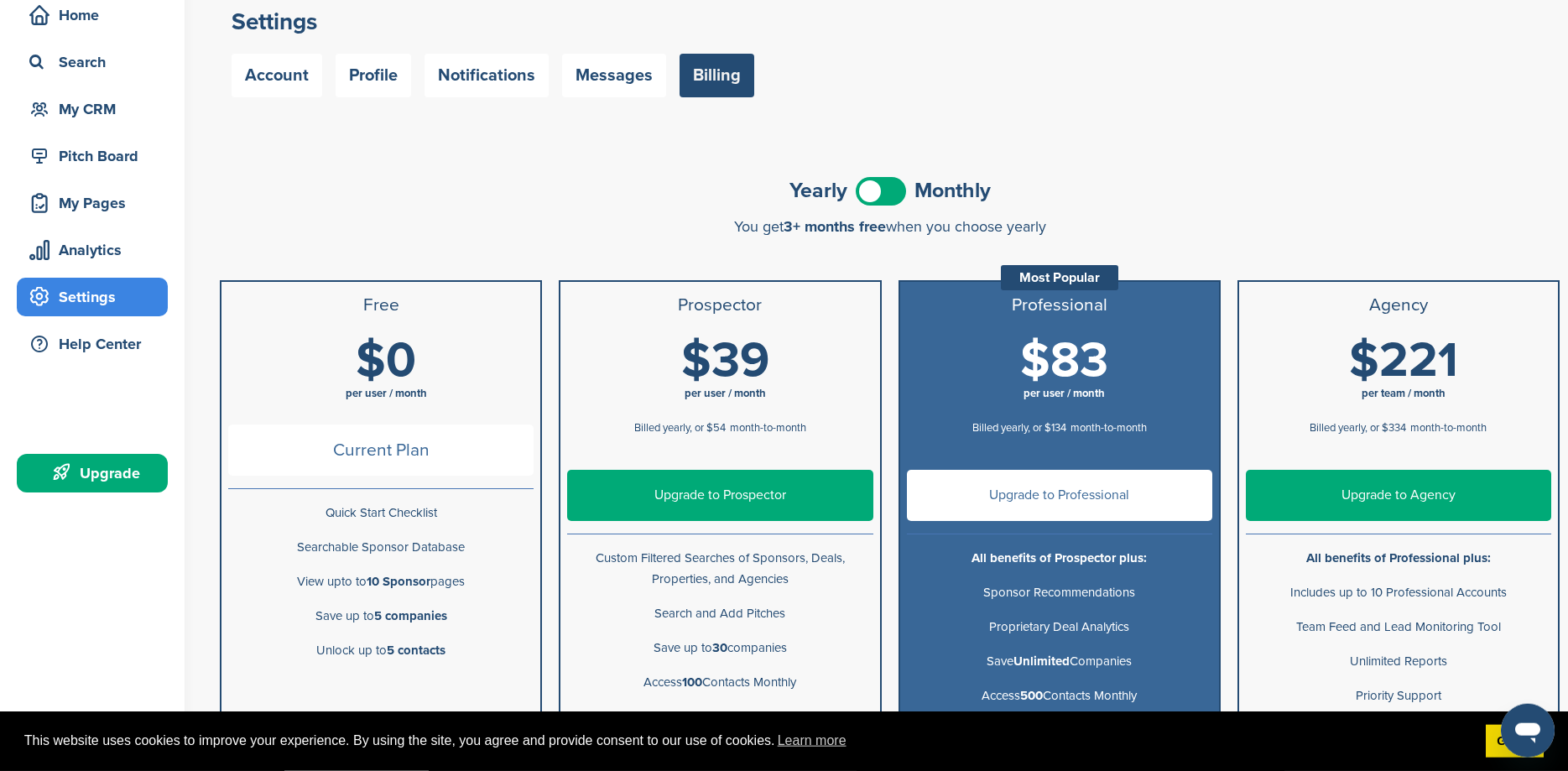
click at [890, 188] on span at bounding box center [881, 191] width 50 height 29
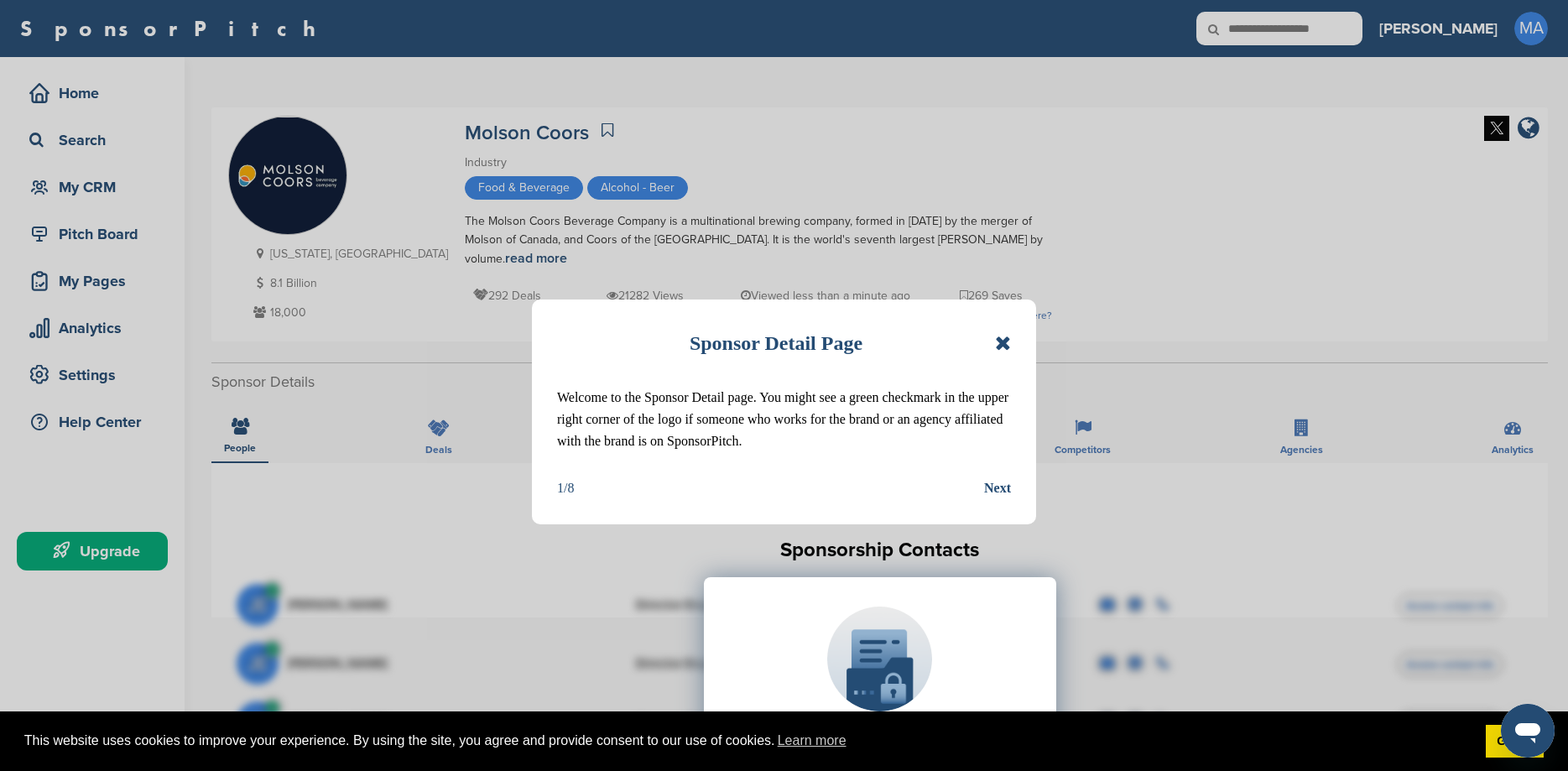
click at [1001, 343] on icon at bounding box center [1003, 343] width 16 height 20
